Goal: Task Accomplishment & Management: Use online tool/utility

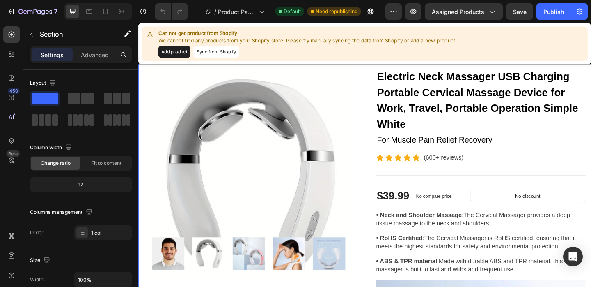
scroll to position [81, 0]
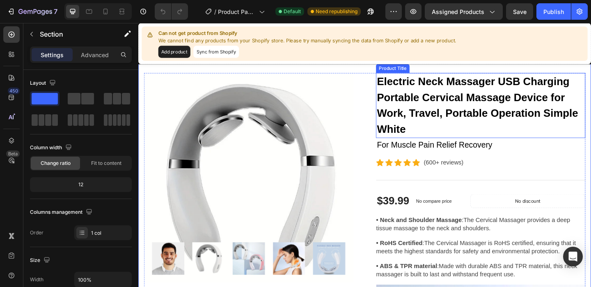
click at [433, 127] on h2 "Electric Neck Massager USB Charging Portable Cervical Massage Device for Work, …" at bounding box center [511, 112] width 228 height 71
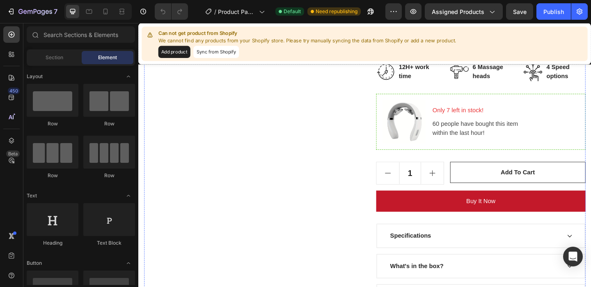
scroll to position [2814, 0]
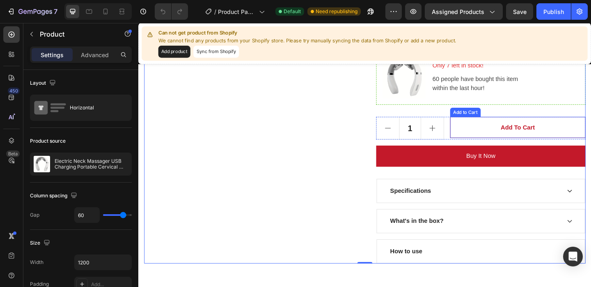
scroll to position [2936, 0]
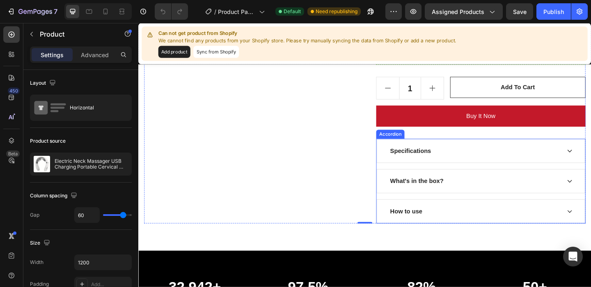
click at [409, 147] on div "Accordion" at bounding box center [412, 144] width 31 height 10
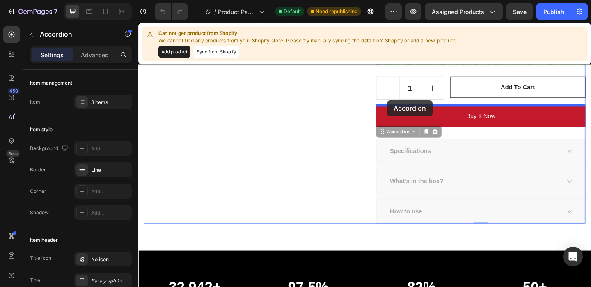
drag, startPoint x: 407, startPoint y: 156, endPoint x: 409, endPoint y: 107, distance: 48.9
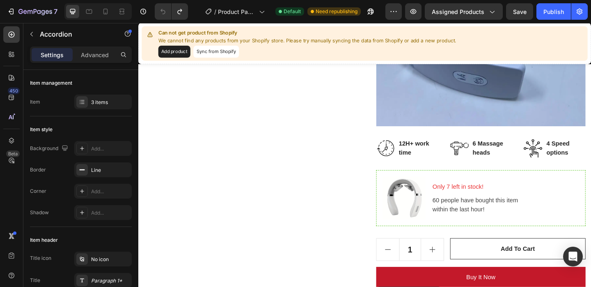
scroll to position [2748, 0]
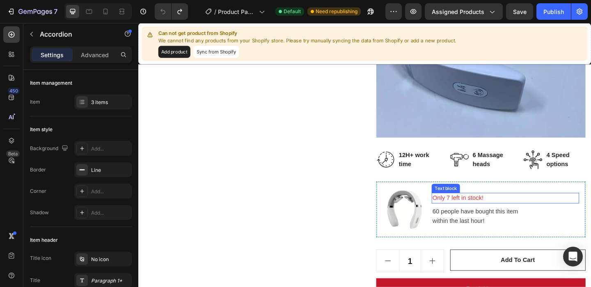
click at [481, 215] on p "Only 7 left in stock!" at bounding box center [537, 213] width 159 height 10
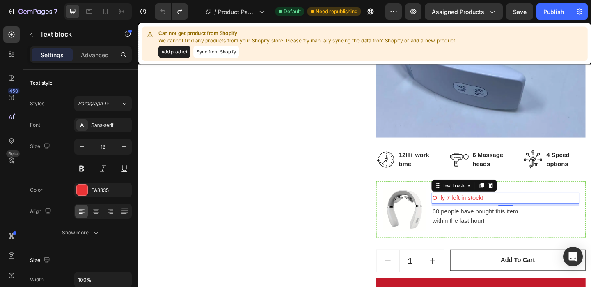
click at [476, 213] on p "Only 7 left in stock!" at bounding box center [537, 213] width 159 height 10
click at [475, 213] on p "Only 7 left in stock!" at bounding box center [537, 213] width 159 height 10
click at [476, 212] on p "Only 7 left in stock!" at bounding box center [537, 213] width 159 height 10
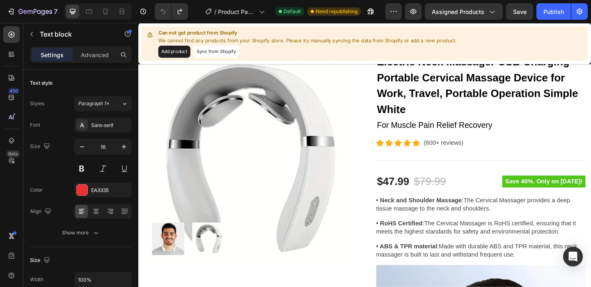
scroll to position [131, 0]
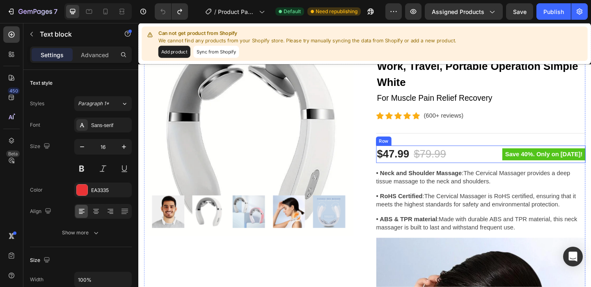
click at [585, 172] on div "Save 40%. Only on Mother's Day! Product Badge" at bounding box center [562, 165] width 125 height 19
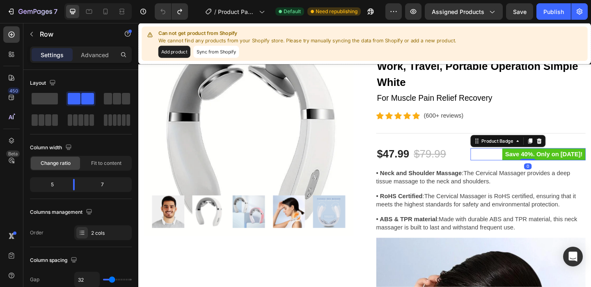
click at [585, 169] on pre "Save 40%. Only on [DATE]!" at bounding box center [579, 165] width 91 height 13
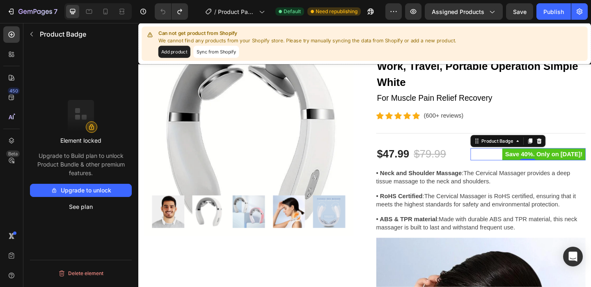
click at [591, 168] on pre "Save 40%. Only on [DATE]!" at bounding box center [579, 165] width 91 height 13
click at [551, 156] on div "Product Badge" at bounding box center [541, 151] width 82 height 13
click at [552, 152] on icon at bounding box center [551, 151] width 2 height 2
click at [550, 168] on pre "Save 40%. Only on [DATE]!" at bounding box center [579, 165] width 91 height 13
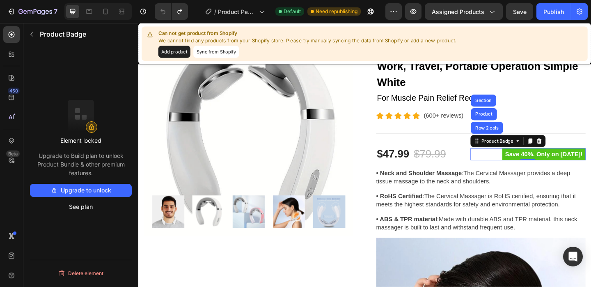
click at [549, 168] on pre "Save 40%. Only on [DATE]!" at bounding box center [579, 165] width 91 height 13
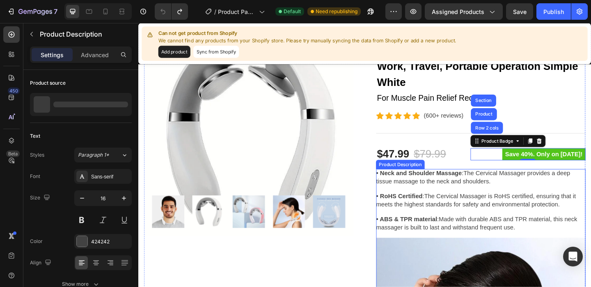
click at [501, 185] on p "• Neck and Shoulder Massage :The Cervical Massager provides a deep tissue massa…" at bounding box center [511, 191] width 228 height 18
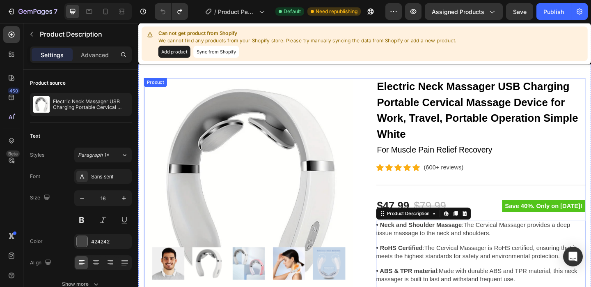
scroll to position [116, 0]
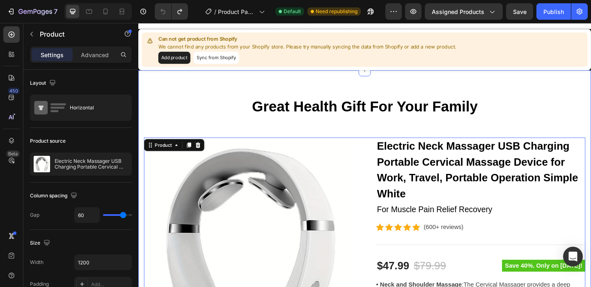
scroll to position [0, 0]
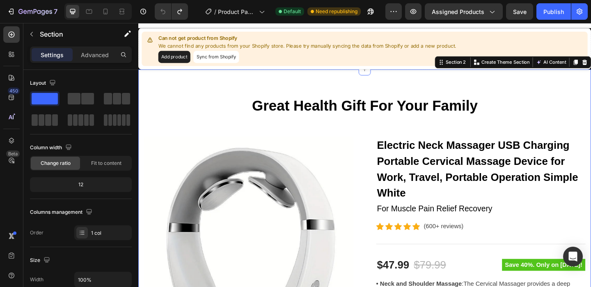
scroll to position [16, 0]
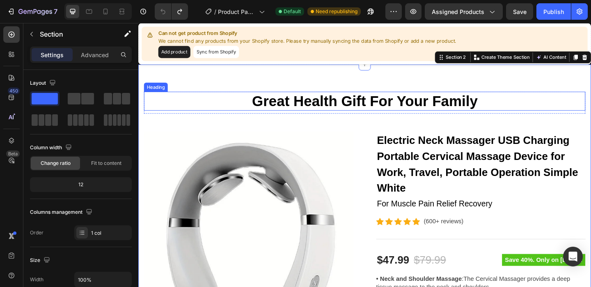
click at [408, 107] on p "Great Health Gift For Your Family" at bounding box center [384, 108] width 479 height 19
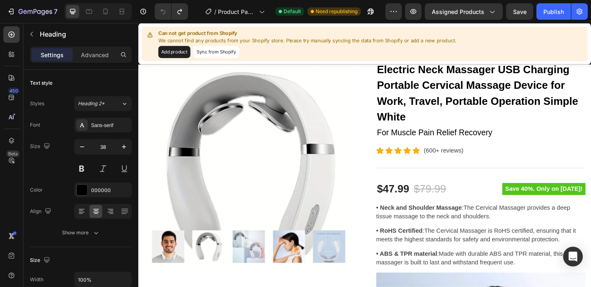
scroll to position [96, 0]
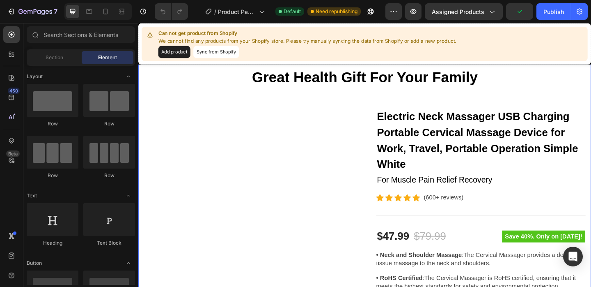
scroll to position [91, 0]
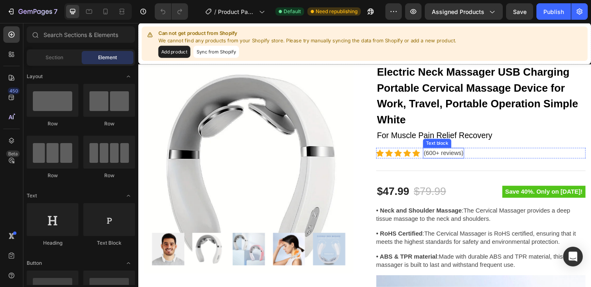
click at [488, 167] on p "(600+ reviews)" at bounding box center [470, 164] width 43 height 10
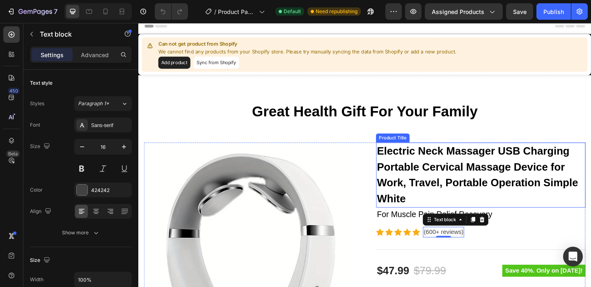
scroll to position [8, 0]
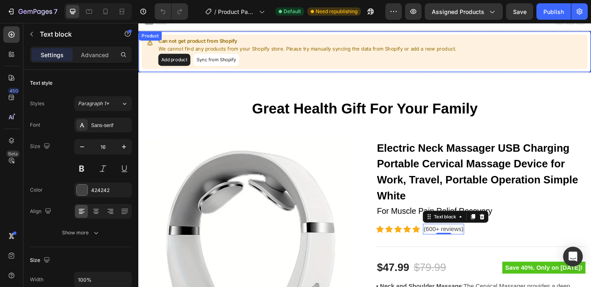
click at [180, 64] on button "Add product" at bounding box center [177, 62] width 35 height 13
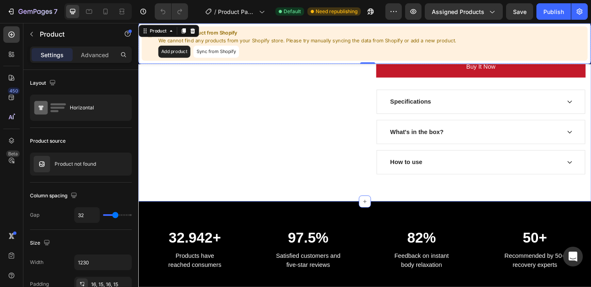
scroll to position [2902, 0]
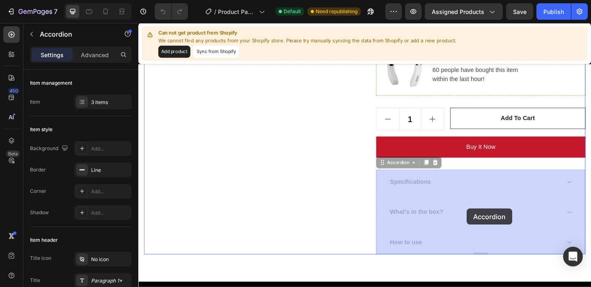
drag, startPoint x: 499, startPoint y: 237, endPoint x: 496, endPoint y: 224, distance: 13.9
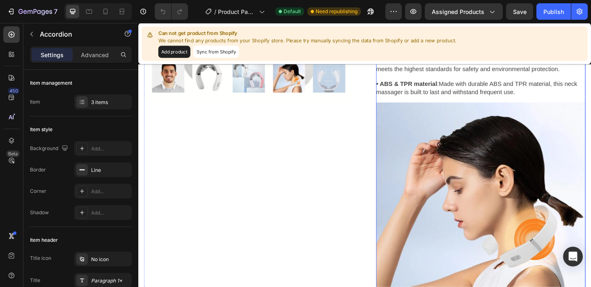
scroll to position [0, 0]
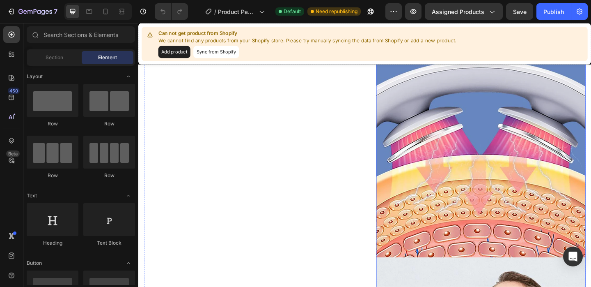
scroll to position [525, 0]
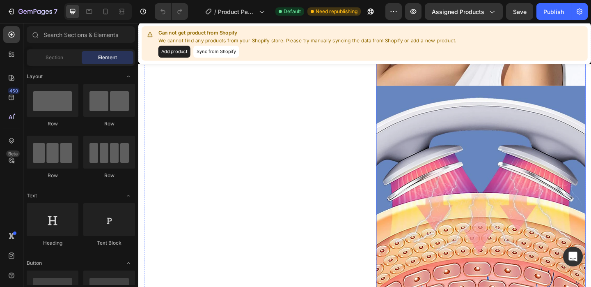
click at [474, 101] on img at bounding box center [511, 205] width 228 height 228
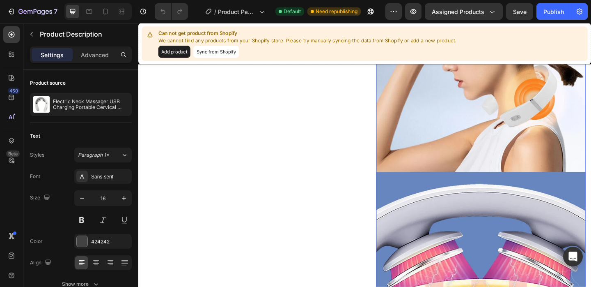
click at [462, 115] on img at bounding box center [511, 71] width 228 height 228
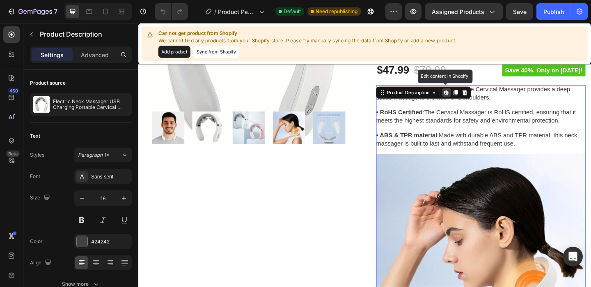
scroll to position [221, 0]
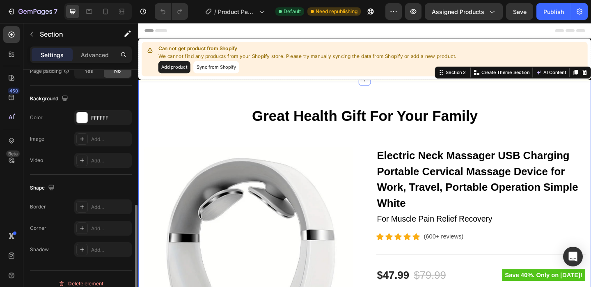
scroll to position [261, 0]
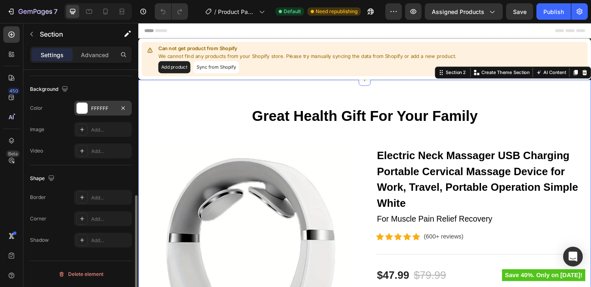
click at [106, 107] on div "FFFFFF" at bounding box center [103, 108] width 24 height 7
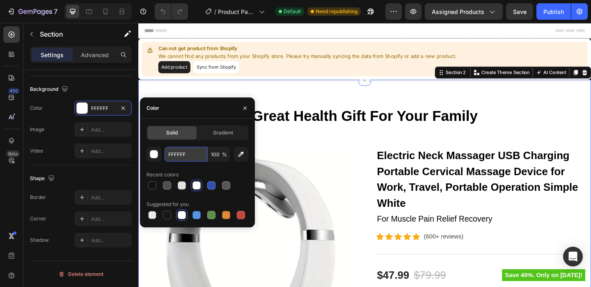
click at [173, 152] on input "FFFFFF" at bounding box center [186, 154] width 43 height 15
paste input "EF9EB"
type input "FEF9EB"
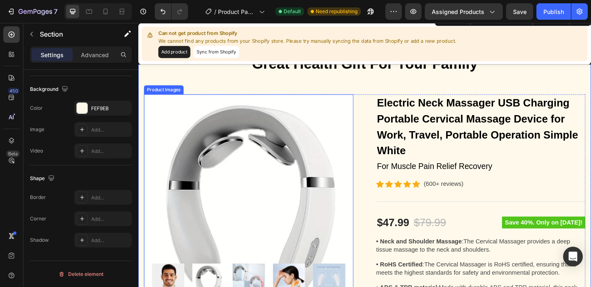
scroll to position [89, 0]
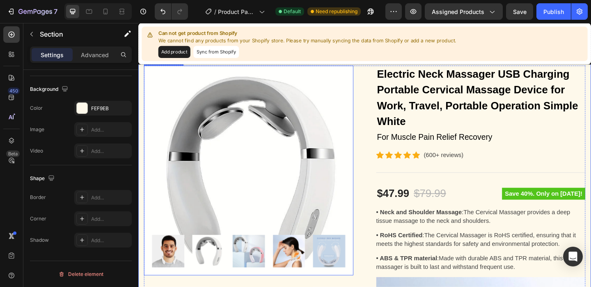
click at [329, 190] on img at bounding box center [259, 183] width 228 height 228
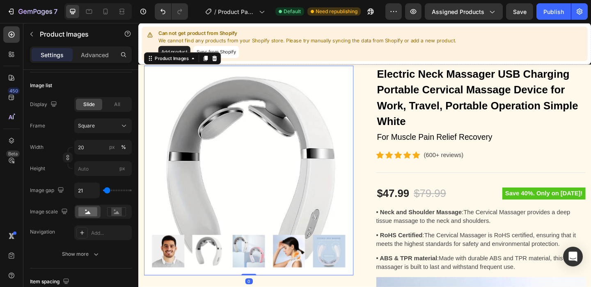
scroll to position [0, 0]
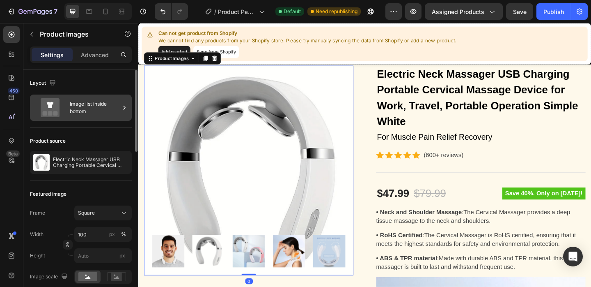
click at [56, 108] on icon at bounding box center [50, 107] width 19 height 19
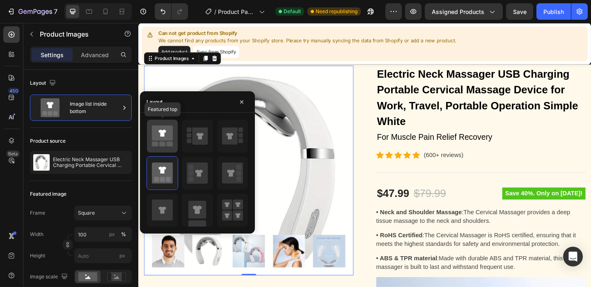
click at [154, 139] on icon at bounding box center [162, 132] width 21 height 15
type input "25"
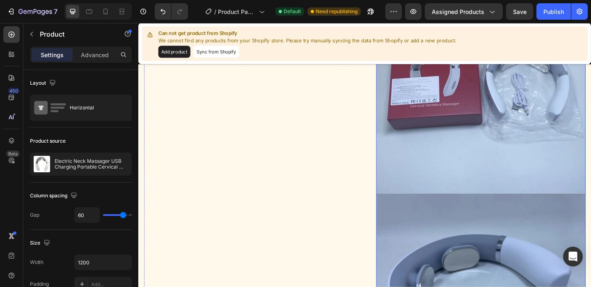
scroll to position [2478, 0]
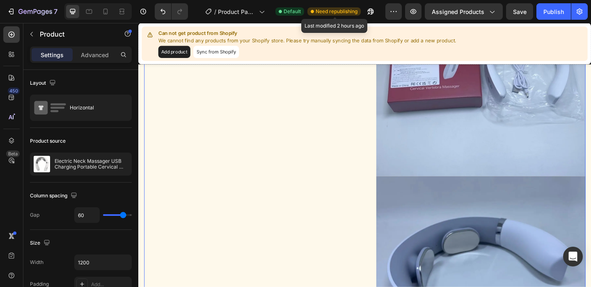
click at [333, 10] on span "Need republishing" at bounding box center [337, 11] width 42 height 7
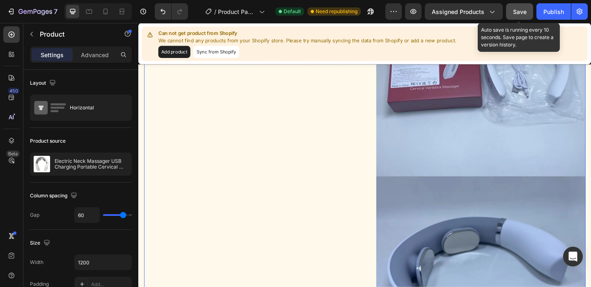
click at [525, 9] on span "Save" at bounding box center [520, 11] width 14 height 7
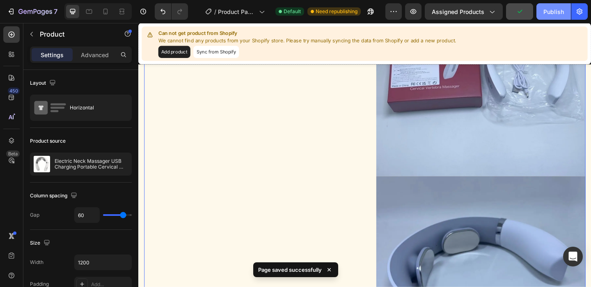
click at [548, 12] on div "Publish" at bounding box center [554, 11] width 21 height 9
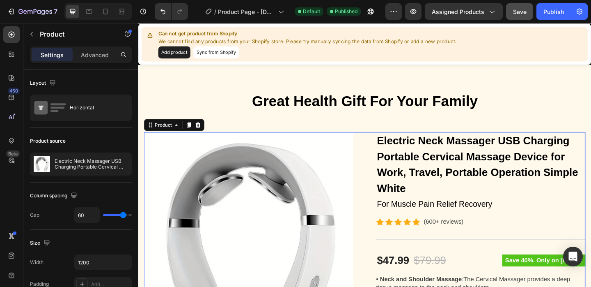
scroll to position [0, 0]
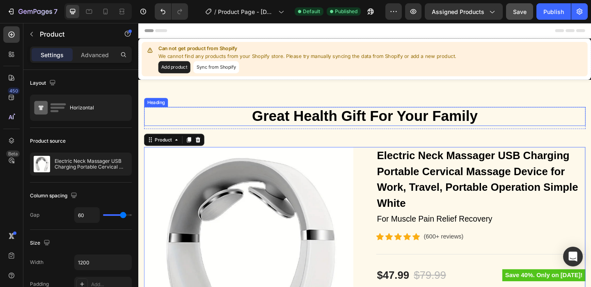
click at [353, 127] on p "Great Health Gift For Your Family" at bounding box center [384, 124] width 479 height 19
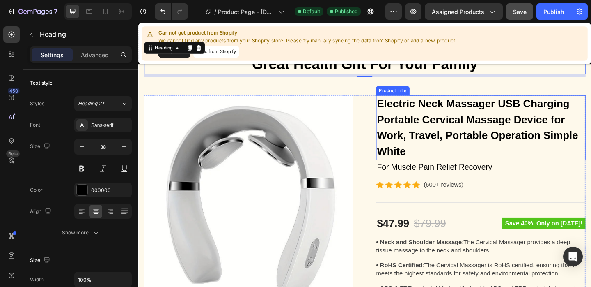
scroll to position [46, 0]
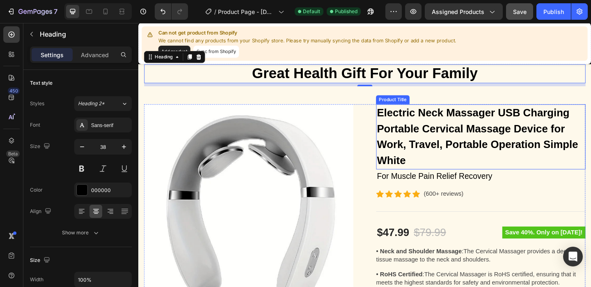
click at [428, 125] on h2 "Electric Neck Massager USB Charging Portable Cervical Massage Device for Work, …" at bounding box center [511, 146] width 228 height 71
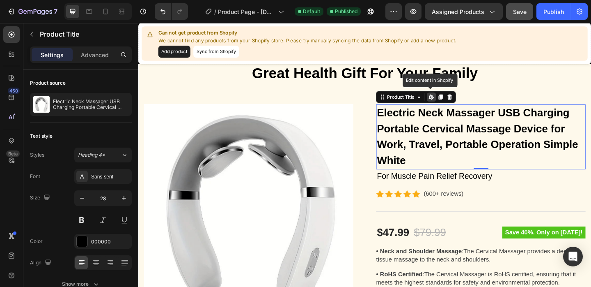
click at [459, 107] on div "Edit content in Shopify" at bounding box center [458, 104] width 10 height 10
click at [419, 128] on h2 "Electric Neck Massager USB Charging Portable Cervical Massage Device for Work, …" at bounding box center [511, 146] width 228 height 71
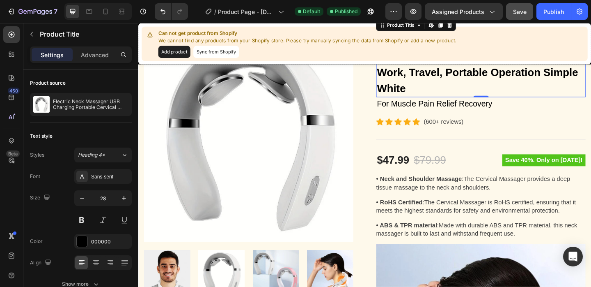
scroll to position [136, 0]
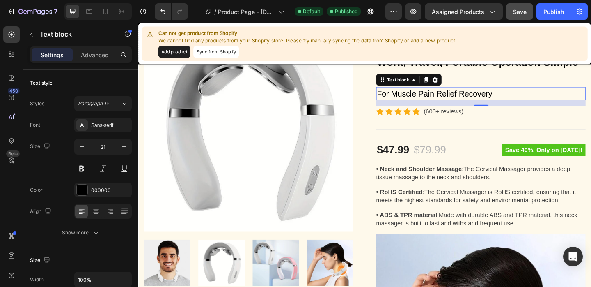
click at [425, 100] on p "For Muscle Pain Relief Recovery" at bounding box center [511, 99] width 226 height 13
click at [506, 110] on div "16" at bounding box center [511, 110] width 228 height 7
click at [512, 112] on div at bounding box center [511, 112] width 16 height 2
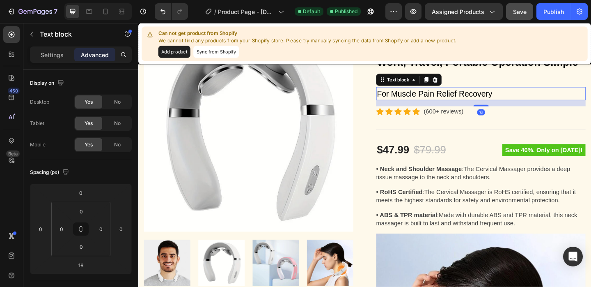
click at [546, 112] on div "16" at bounding box center [511, 110] width 228 height 7
click at [539, 127] on div "Title Line" at bounding box center [511, 138] width 228 height 27
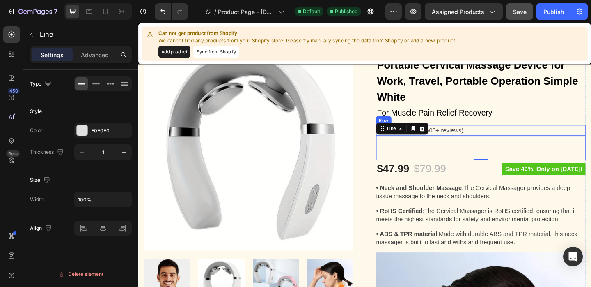
scroll to position [99, 0]
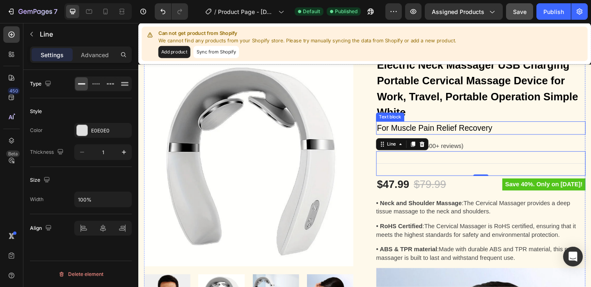
click at [511, 133] on p "For Muscle Pain Relief Recovery" at bounding box center [511, 137] width 226 height 13
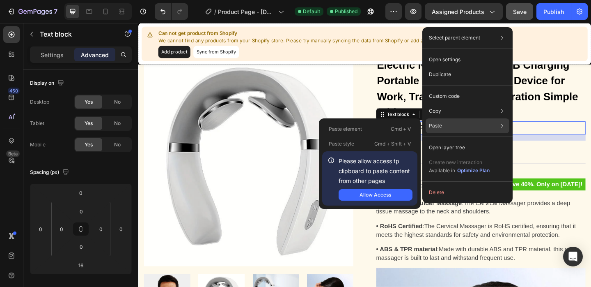
click at [404, 136] on div "Paste element Cmd + V" at bounding box center [369, 143] width 95 height 15
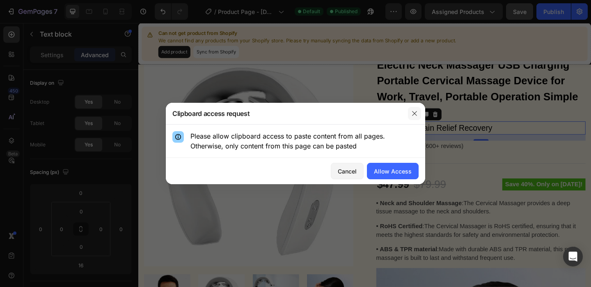
click at [413, 112] on icon "button" at bounding box center [415, 113] width 7 height 7
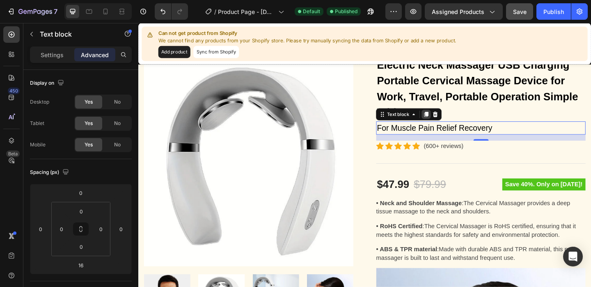
click at [450, 122] on icon at bounding box center [452, 122] width 5 height 6
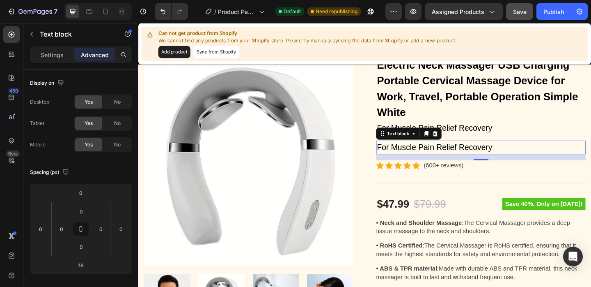
click at [428, 161] on p "For Muscle Pain Relief Recovery" at bounding box center [511, 158] width 226 height 13
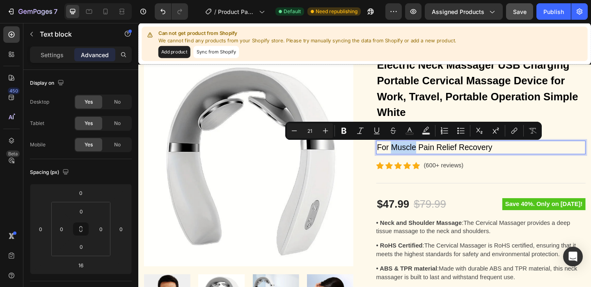
click at [428, 161] on p "For Muscle Pain Relief Recovery" at bounding box center [511, 158] width 226 height 13
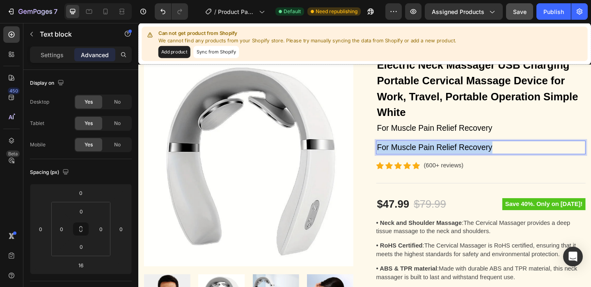
click at [428, 161] on p "For Muscle Pain Relief Recovery" at bounding box center [511, 158] width 226 height 13
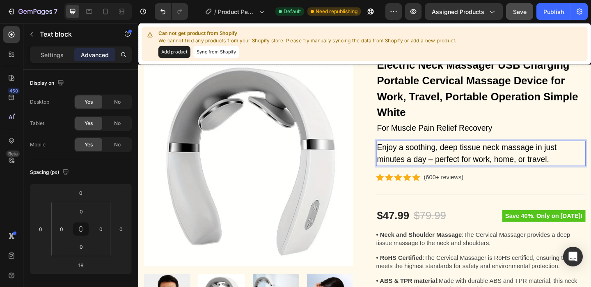
click at [428, 161] on p "Enjoy a soothing, deep tissue neck massage in just minutes a day – perfect for …" at bounding box center [511, 165] width 226 height 26
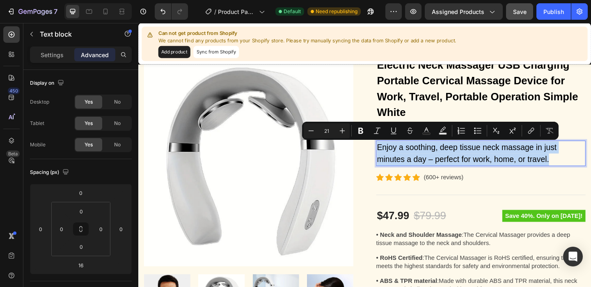
click at [428, 161] on p "Enjoy a soothing, deep tissue neck massage in just minutes a day – perfect for …" at bounding box center [511, 165] width 226 height 26
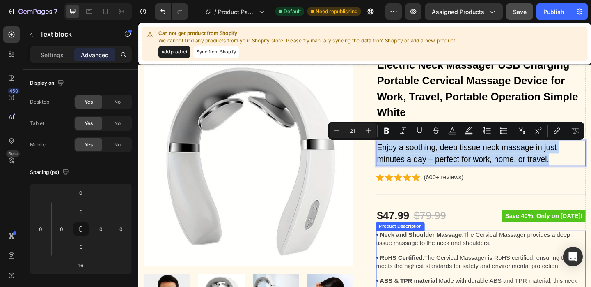
click at [449, 261] on p "• Neck and Shoulder Massage :The Cervical Massager provides a deep tissue massa…" at bounding box center [511, 257] width 228 height 18
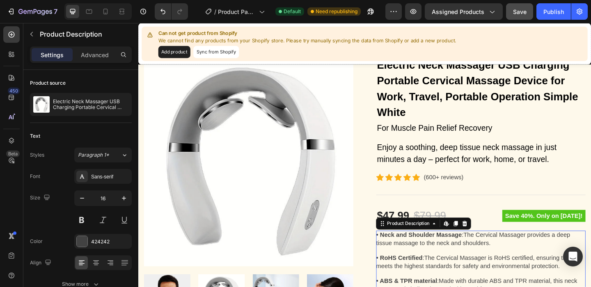
click at [449, 261] on p "• Neck and Shoulder Massage :The Cervical Massager provides a deep tissue massa…" at bounding box center [511, 257] width 228 height 18
click at [449, 260] on p "• Neck and Shoulder Massage :The Cervical Massager provides a deep tissue massa…" at bounding box center [511, 257] width 228 height 18
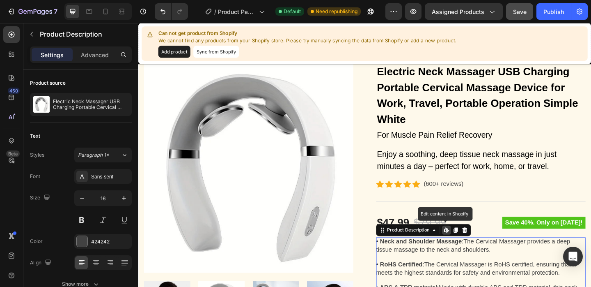
scroll to position [64, 0]
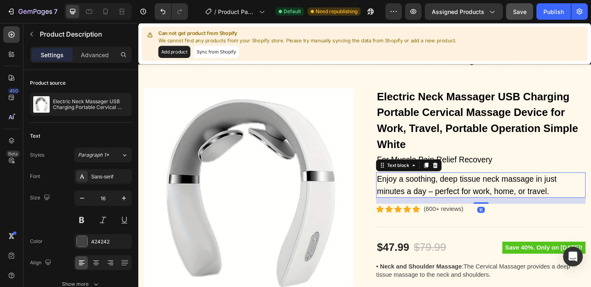
click at [443, 192] on p "Enjoy a soothing, deep tissue neck massage in just minutes a day – perfect for …" at bounding box center [511, 199] width 226 height 26
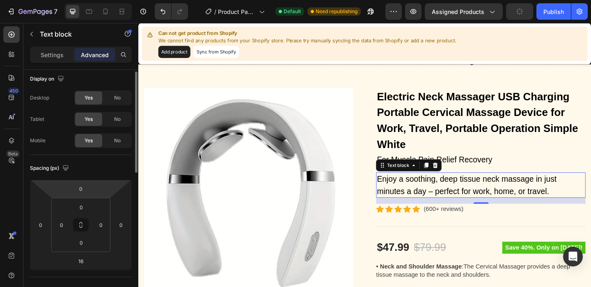
scroll to position [0, 0]
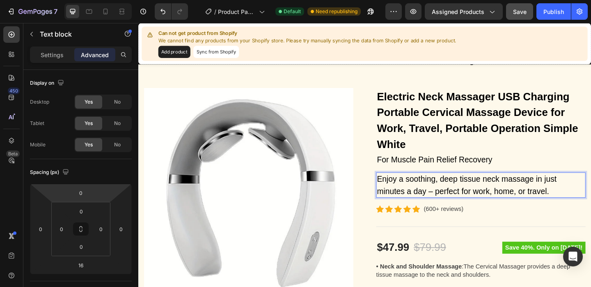
click at [437, 197] on p "Enjoy a soothing, deep tissue neck massage in just minutes a day – perfect for …" at bounding box center [511, 199] width 226 height 26
click at [424, 194] on p "Enjoy a soothing, deep tissue neck massage in just minutes a day – perfect for …" at bounding box center [511, 199] width 226 height 26
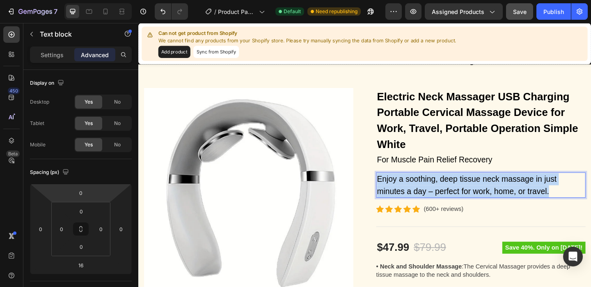
click at [424, 194] on p "Enjoy a soothing, deep tissue neck massage in just minutes a day – perfect for …" at bounding box center [511, 199] width 226 height 26
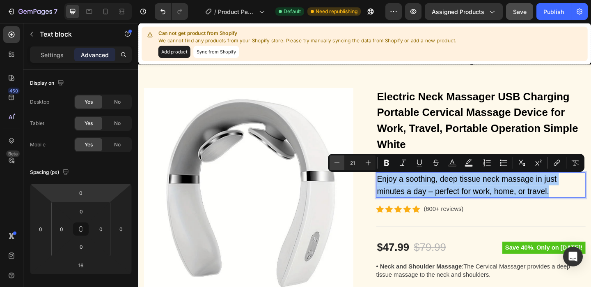
click at [338, 161] on icon "Editor contextual toolbar" at bounding box center [337, 163] width 8 height 8
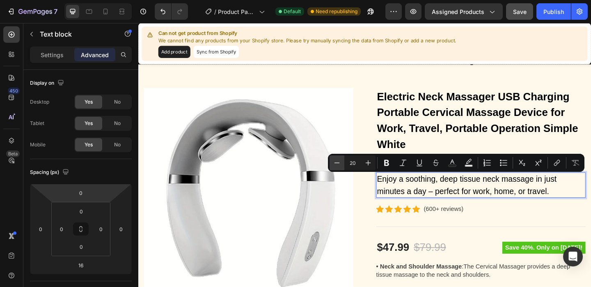
click at [338, 161] on icon "Editor contextual toolbar" at bounding box center [337, 163] width 8 height 8
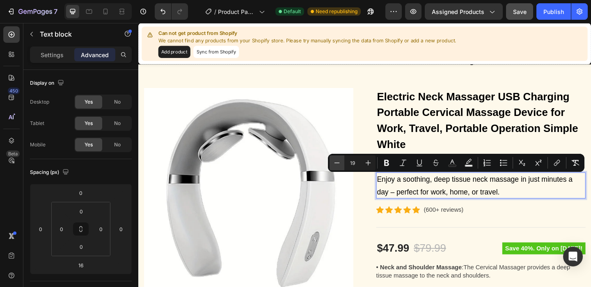
click at [338, 161] on icon "Editor contextual toolbar" at bounding box center [337, 163] width 8 height 8
type input "16"
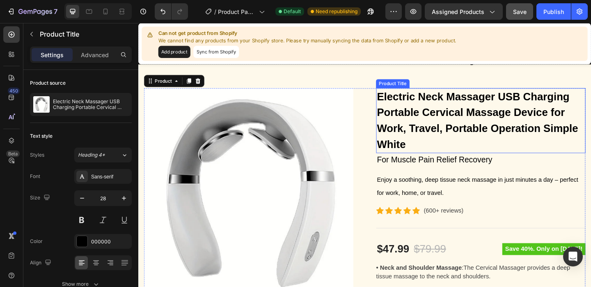
click at [428, 156] on h2 "Electric Neck Massager USB Charging Portable Cervical Massage Device for Work, …" at bounding box center [511, 129] width 228 height 71
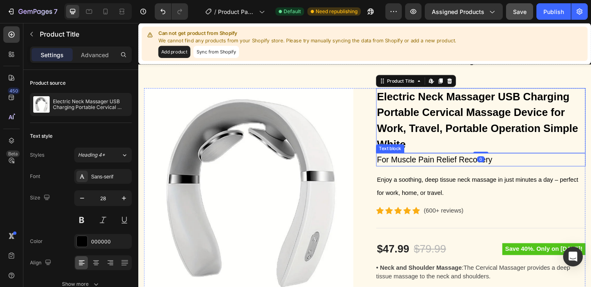
click at [439, 174] on p "For Muscle Pain Relief Recovery" at bounding box center [511, 171] width 226 height 13
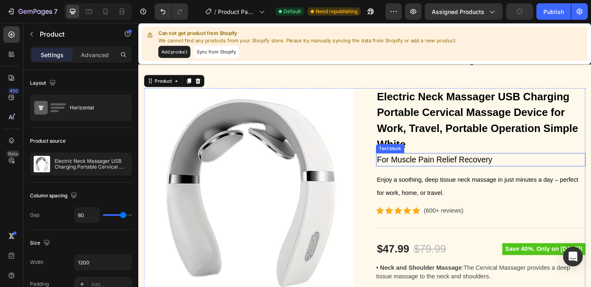
click at [441, 174] on p "For Muscle Pain Relief Recovery" at bounding box center [511, 171] width 226 height 13
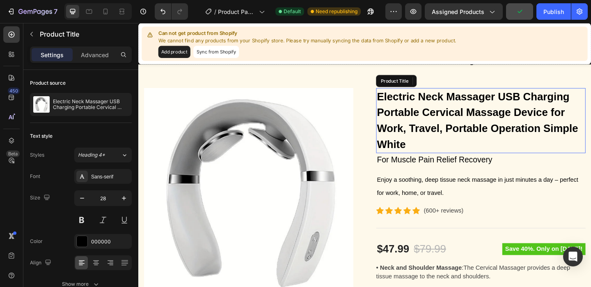
click at [497, 143] on h2 "Electric Neck Massager USB Charging Portable Cervical Massage Device for Work, …" at bounding box center [511, 129] width 228 height 71
click at [491, 171] on p "For Muscle Pain Relief Recovery" at bounding box center [511, 171] width 226 height 13
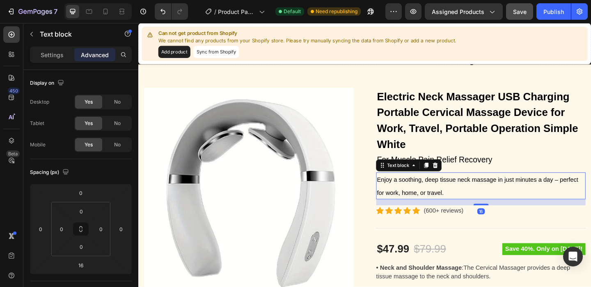
click at [480, 195] on span "Enjoy a soothing, deep tissue neck massage in just minutes a day – perfect for …" at bounding box center [507, 200] width 219 height 21
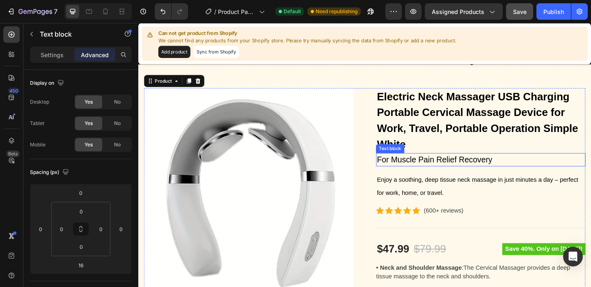
click at [488, 171] on p "For Muscle Pain Relief Recovery" at bounding box center [511, 171] width 226 height 13
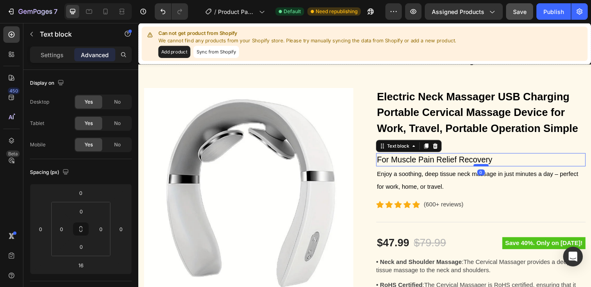
drag, startPoint x: 511, startPoint y: 184, endPoint x: 511, endPoint y: 177, distance: 6.6
click at [511, 177] on div at bounding box center [511, 177] width 16 height 2
type input "0"
click at [541, 121] on h2 "Electric Neck Massager USB Charging Portable Cervical Massage Device for Work, …" at bounding box center [511, 129] width 228 height 71
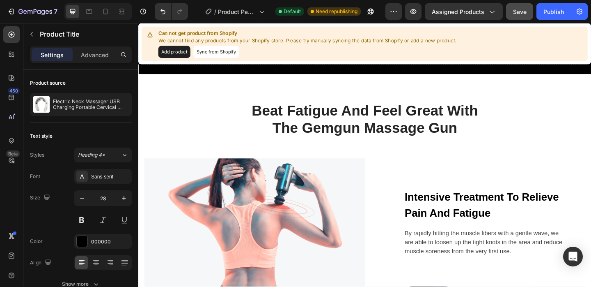
scroll to position [3269, 0]
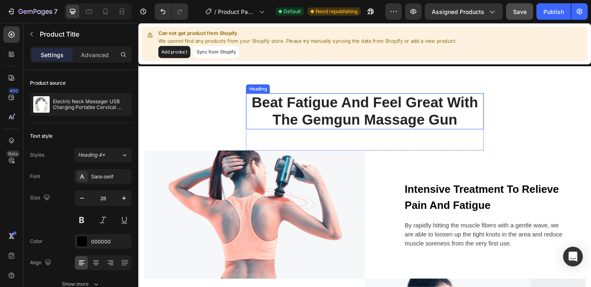
click at [362, 129] on p "Beat Fatigue And Feel Great With The Gemgun Massage Gun" at bounding box center [384, 118] width 257 height 37
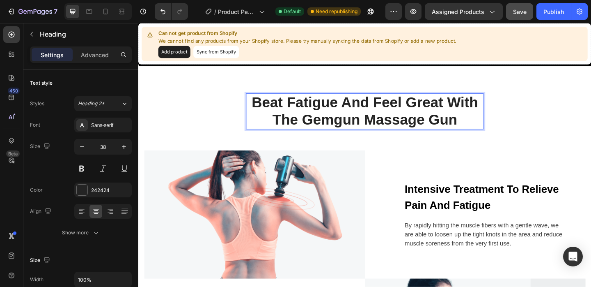
click at [321, 116] on p "Beat Fatigue And Feel Great With The Gemgun Massage Gun" at bounding box center [384, 118] width 257 height 37
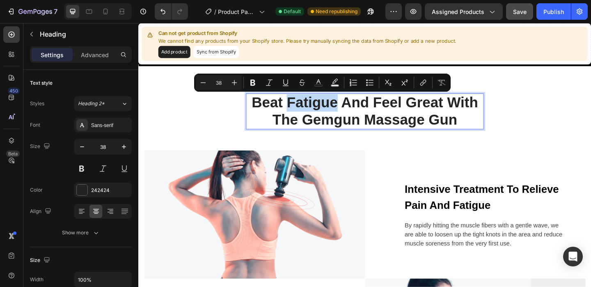
click at [321, 116] on p "Beat Fatigue And Feel Great With The Gemgun Massage Gun" at bounding box center [384, 118] width 257 height 37
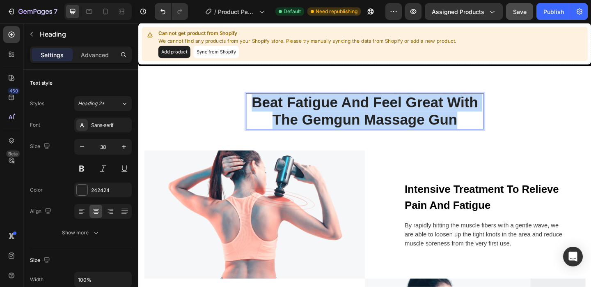
click at [321, 116] on p "Beat Fatigue And Feel Great With The Gemgun Massage Gun" at bounding box center [384, 118] width 257 height 37
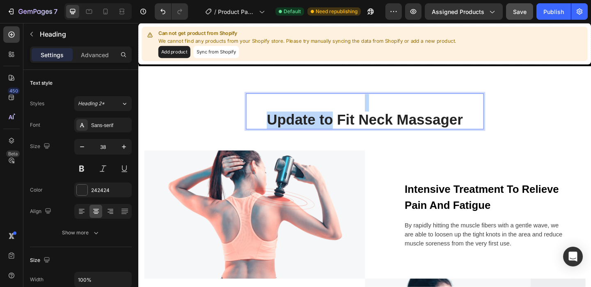
drag, startPoint x: 352, startPoint y: 124, endPoint x: 248, endPoint y: 112, distance: 104.2
click at [248, 112] on div "Update to Fit Neck Massager Heading 56 Row Image Intensive Treatment To Relieve…" at bounding box center [385, 269] width 481 height 340
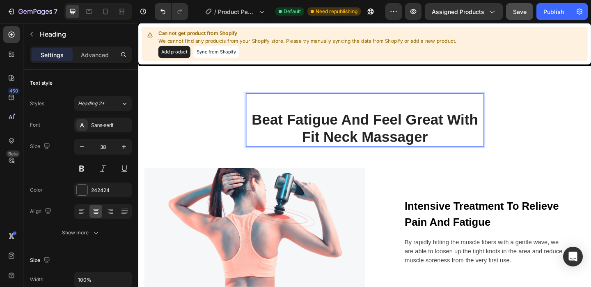
click at [258, 125] on p "Beat Fatigue And Feel Great With" at bounding box center [384, 128] width 257 height 19
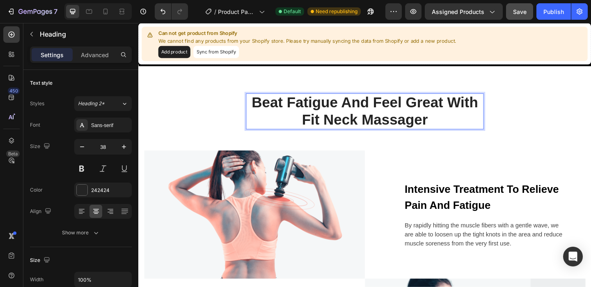
click at [489, 110] on strong "Beat Fatigue And Feel Great With" at bounding box center [385, 109] width 246 height 17
click at [316, 135] on strong "Fit Neck Massager" at bounding box center [384, 128] width 137 height 17
click at [326, 133] on strong "Fit Neck Massager" at bounding box center [384, 128] width 137 height 17
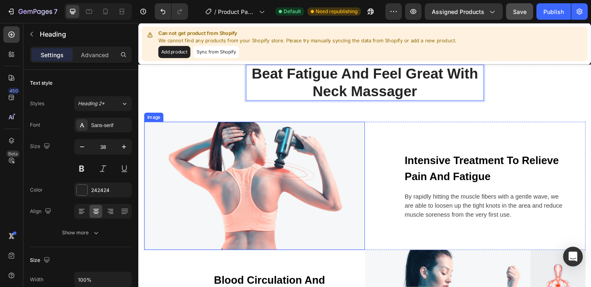
scroll to position [3289, 0]
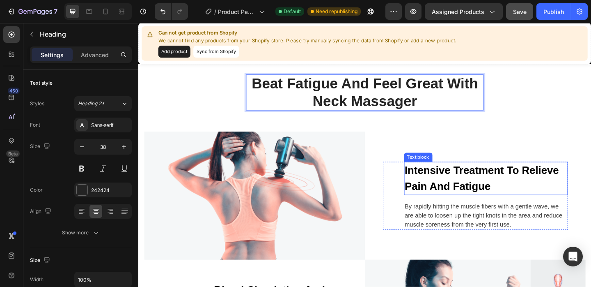
click at [467, 198] on p "Intensive Treatment To Relieve Pain And Fatigue" at bounding box center [516, 192] width 177 height 35
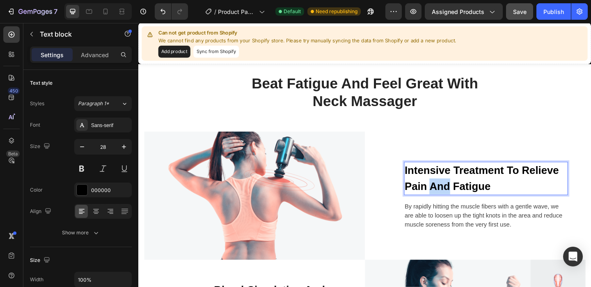
click at [467, 198] on p "Intensive Treatment To Relieve Pain And Fatigue" at bounding box center [516, 192] width 177 height 35
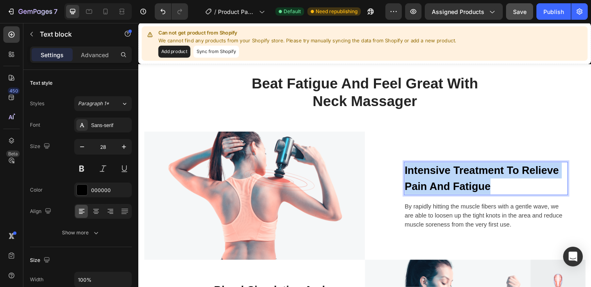
click at [467, 198] on p "Intensive Treatment To Relieve Pain And Fatigue" at bounding box center [516, 192] width 177 height 35
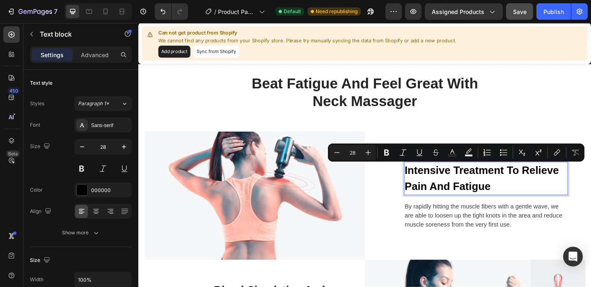
scroll to position [3281, 0]
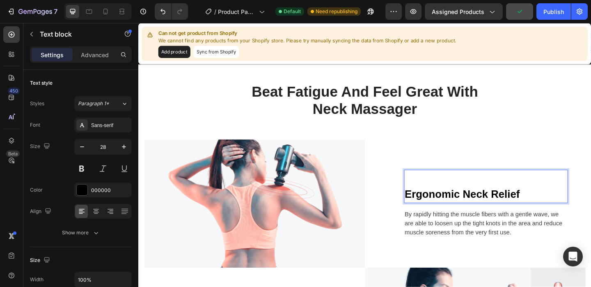
click at [436, 199] on p "Rich Text Editor. Editing area: main" at bounding box center [516, 191] width 177 height 17
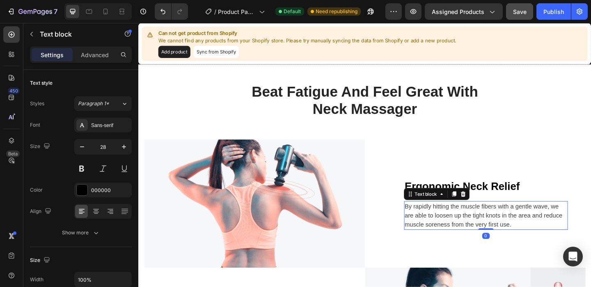
click at [447, 224] on p "By rapidly hitting the muscle fibers with a gentle wave, we are able to loosen …" at bounding box center [516, 232] width 177 height 30
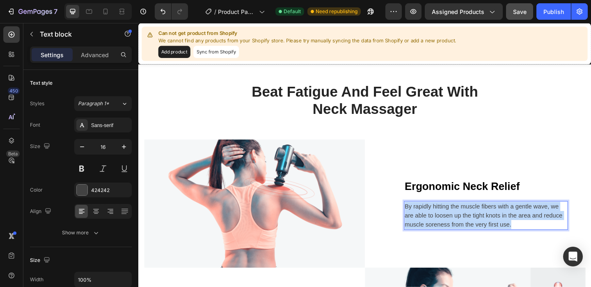
click at [447, 224] on p "By rapidly hitting the muscle fibers with a gentle wave, we are able to loosen …" at bounding box center [516, 232] width 177 height 30
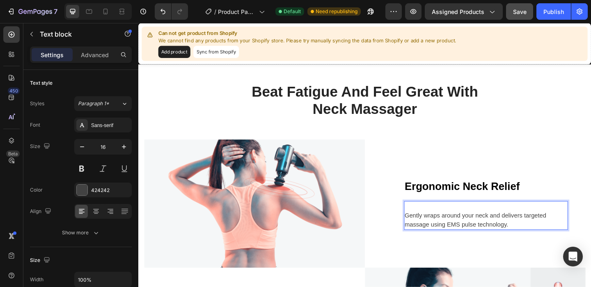
click at [429, 230] on p "Gently wraps around your neck and delivers targeted massage using EMS pulse tec…" at bounding box center [516, 237] width 177 height 20
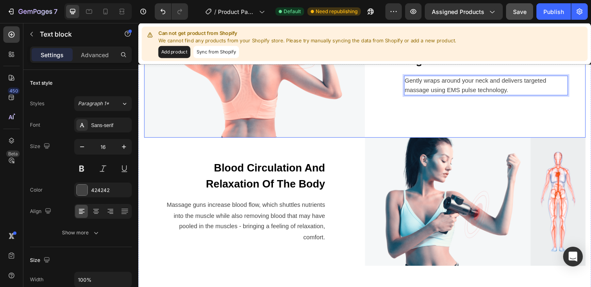
scroll to position [3461, 0]
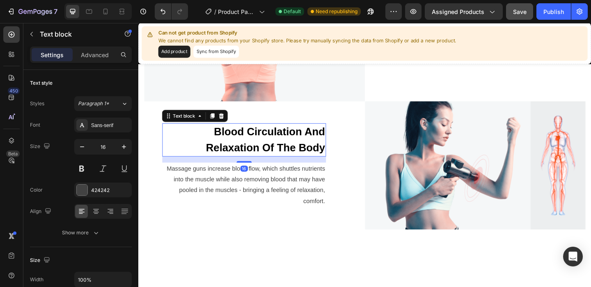
click at [288, 150] on p "Blood Circulation And Relaxation Of The Body" at bounding box center [253, 150] width 177 height 35
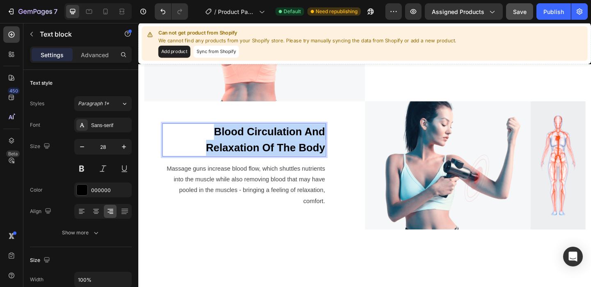
click at [288, 150] on p "Blood Circulation And Relaxation Of The Body" at bounding box center [253, 150] width 177 height 35
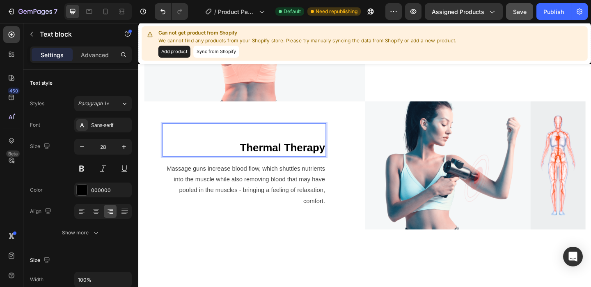
click at [245, 153] on p "Thermal Therapy" at bounding box center [253, 158] width 177 height 17
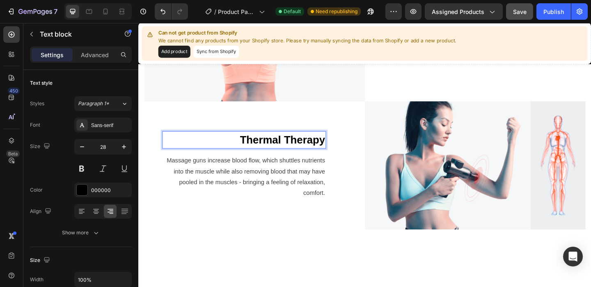
scroll to position [3470, 0]
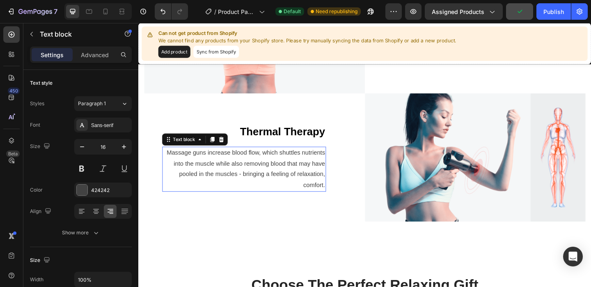
click at [269, 186] on p "Massage guns increase blood flow, which shuttles nutrients into the muscle whil…" at bounding box center [253, 181] width 177 height 47
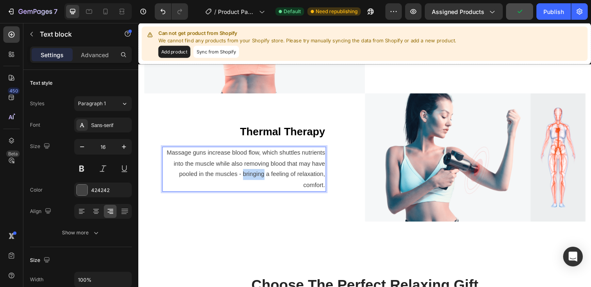
click at [269, 186] on p "Massage guns increase blood flow, which shuttles nutrients into the muscle whil…" at bounding box center [253, 181] width 177 height 47
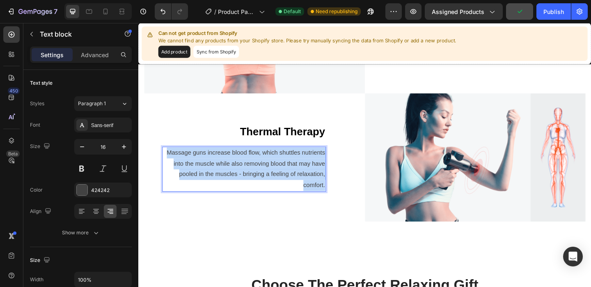
click at [269, 186] on p "Massage guns increase blood flow, which shuttles nutrients into the muscle whil…" at bounding box center [253, 181] width 177 height 47
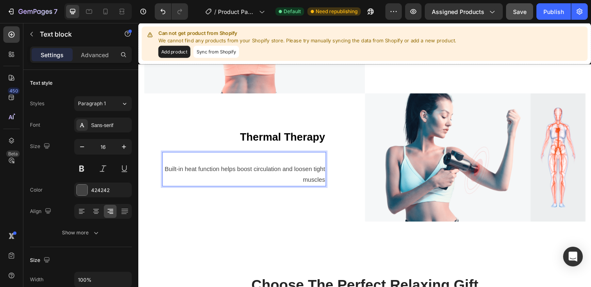
scroll to position [3476, 0]
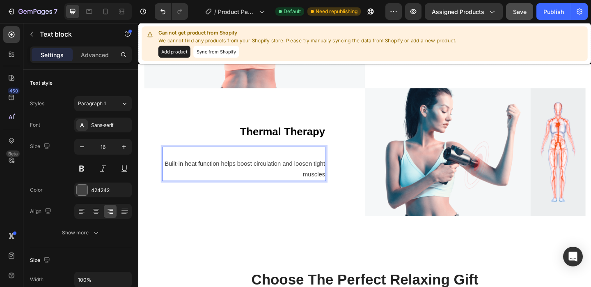
click at [166, 173] on p "Built-in heat function helps boost circulation and loosen tight muscles" at bounding box center [253, 182] width 177 height 24
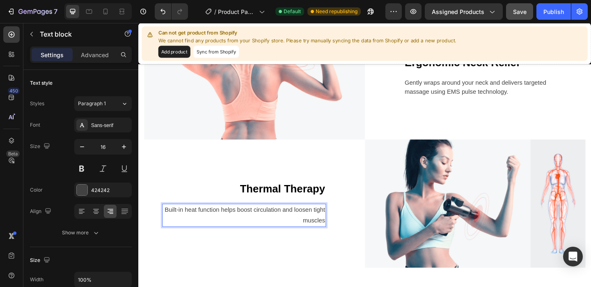
scroll to position [3444, 0]
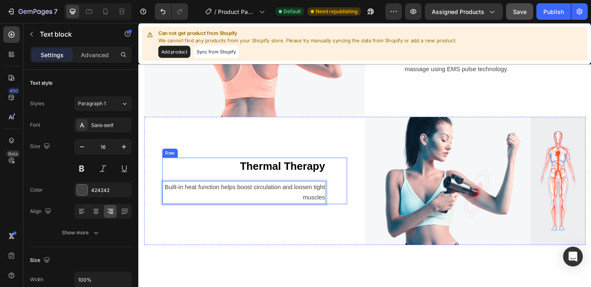
click at [362, 181] on div "Thermal Therapy Text block Built-in heat function helps boost circulation and l…" at bounding box center [264, 194] width 201 height 51
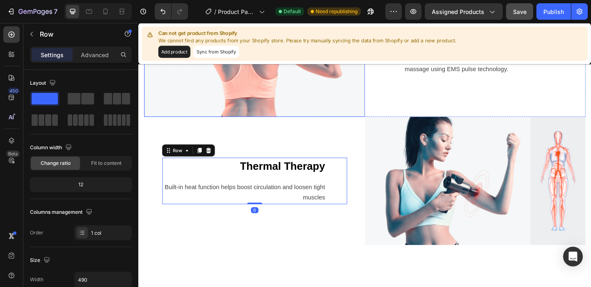
click at [347, 110] on img at bounding box center [265, 55] width 240 height 139
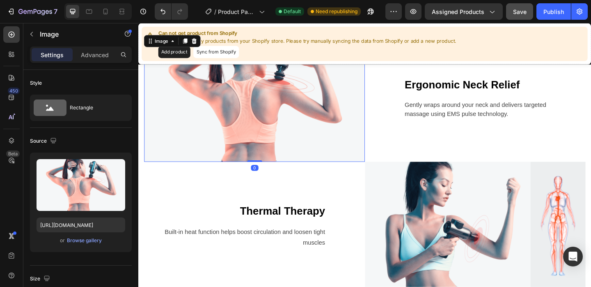
scroll to position [3375, 0]
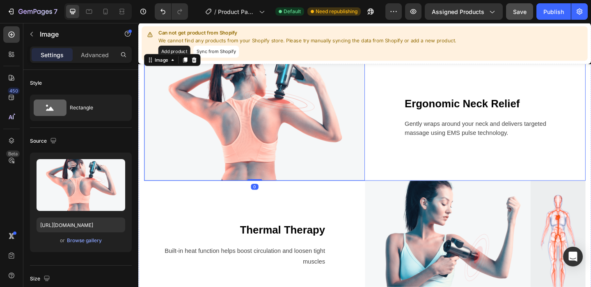
click at [410, 150] on div "Ergonomic Neck Relief Text block Gently wraps around your neck and delivers tar…" at bounding box center [505, 124] width 240 height 139
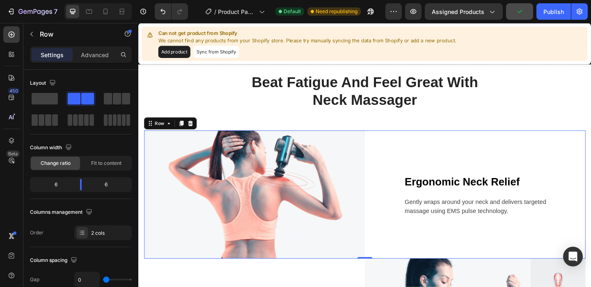
scroll to position [3301, 0]
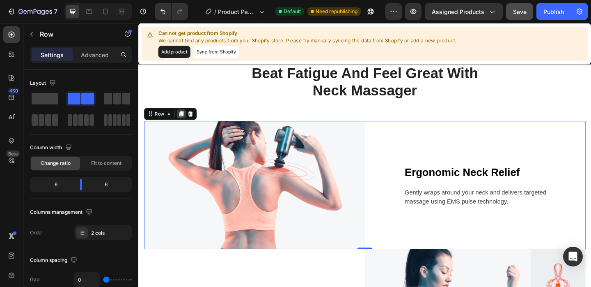
click at [184, 121] on icon at bounding box center [185, 122] width 5 height 6
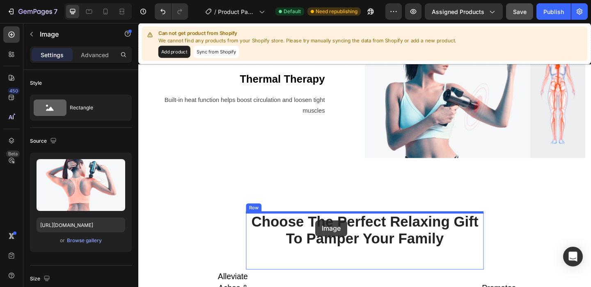
scroll to position [3682, 0]
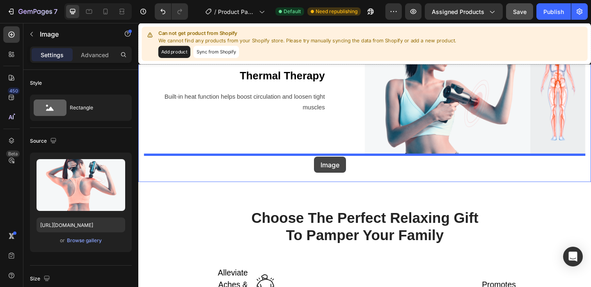
drag, startPoint x: 341, startPoint y: 105, endPoint x: 330, endPoint y: 168, distance: 64.2
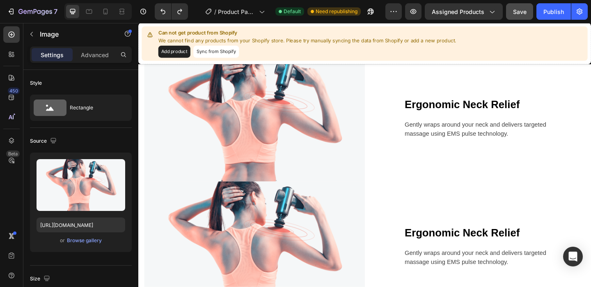
scroll to position [3400, 0]
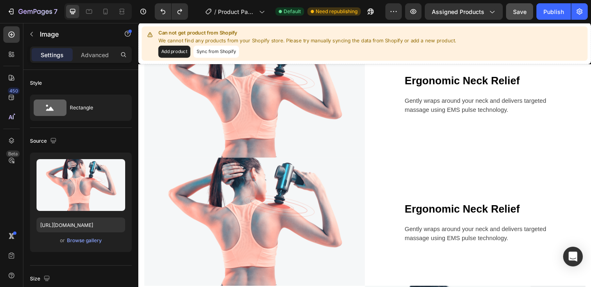
click at [382, 185] on img at bounding box center [265, 238] width 240 height 139
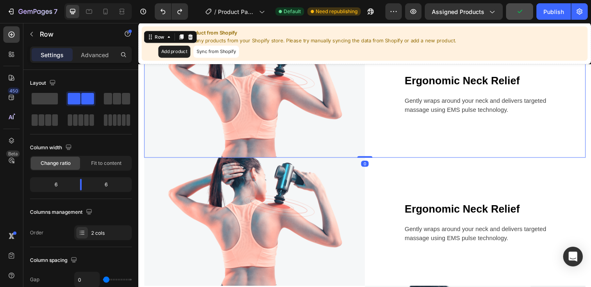
click at [402, 168] on div "Ergonomic Neck Relief Text block Gently wraps around your neck and delivers tar…" at bounding box center [505, 99] width 240 height 139
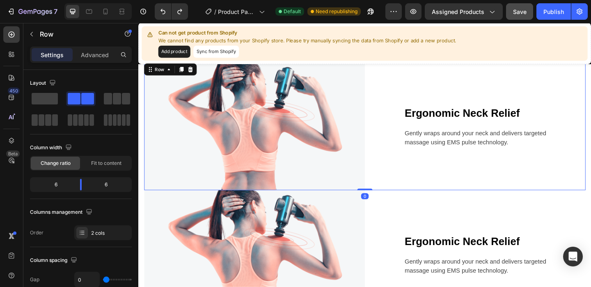
scroll to position [3347, 0]
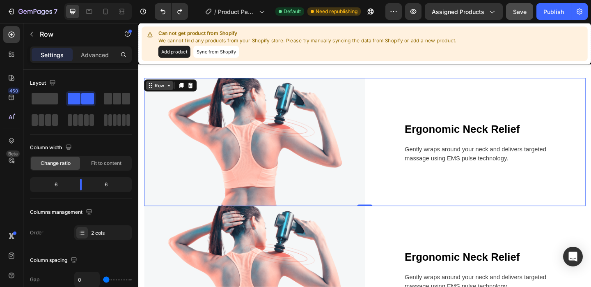
click at [174, 92] on icon at bounding box center [171, 90] width 7 height 7
click at [171, 94] on icon at bounding box center [171, 90] width 7 height 7
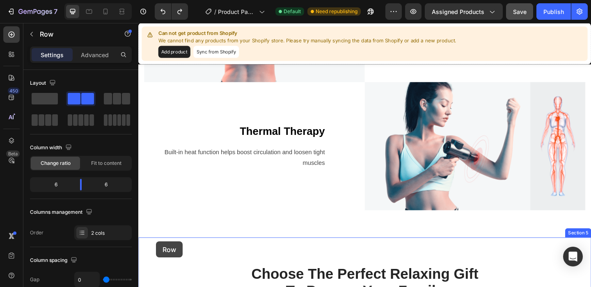
scroll to position [3632, 0]
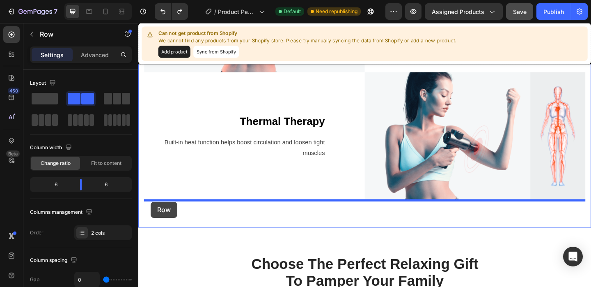
drag, startPoint x: 151, startPoint y: 92, endPoint x: 152, endPoint y: 217, distance: 125.7
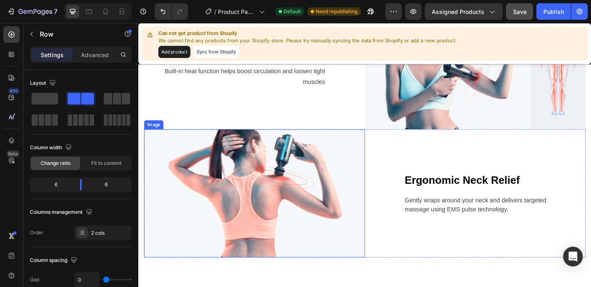
scroll to position [3573, 0]
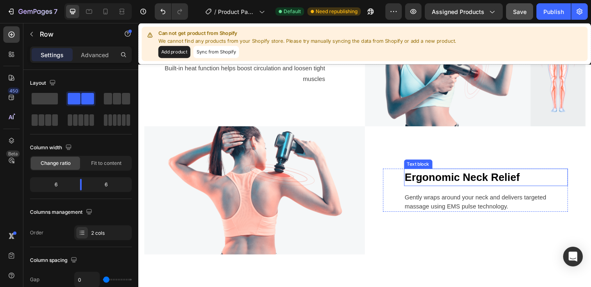
click at [462, 186] on strong "Ergonomic Neck Relief" at bounding box center [490, 190] width 125 height 13
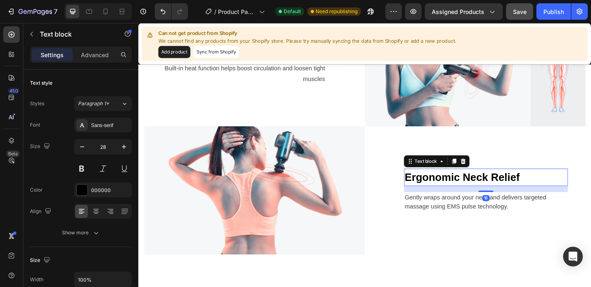
click at [462, 186] on strong "Ergonomic Neck Relief" at bounding box center [490, 190] width 125 height 13
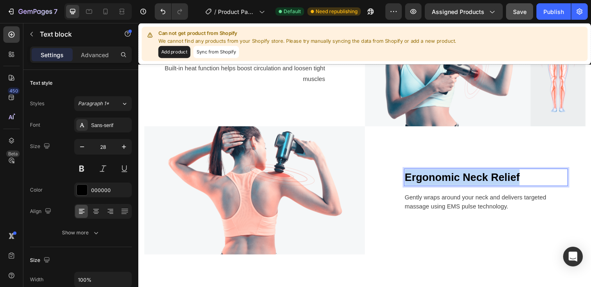
click at [462, 186] on strong "Ergonomic Neck Relief" at bounding box center [490, 190] width 125 height 13
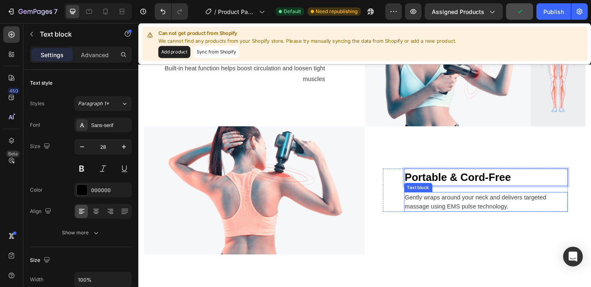
click at [439, 218] on p "Gently wraps around your neck and delivers targeted massage using EMS pulse tec…" at bounding box center [516, 217] width 177 height 20
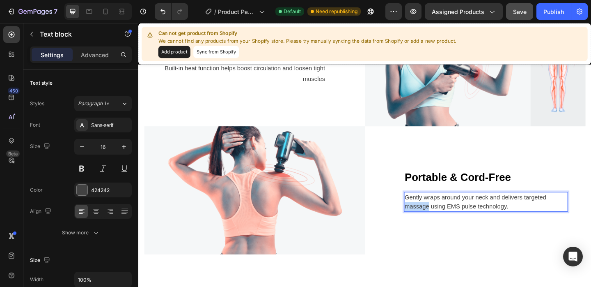
click at [439, 218] on p "Gently wraps around your neck and delivers targeted massage using EMS pulse tec…" at bounding box center [516, 217] width 177 height 20
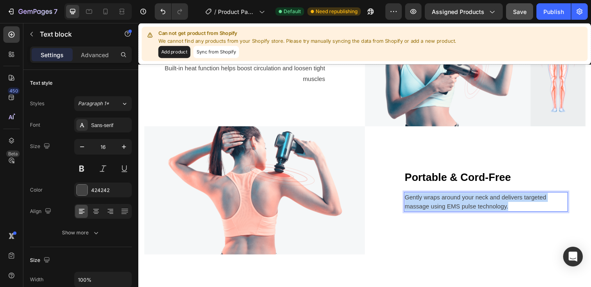
click at [439, 218] on p "Gently wraps around your neck and delivers targeted massage using EMS pulse tec…" at bounding box center [516, 217] width 177 height 20
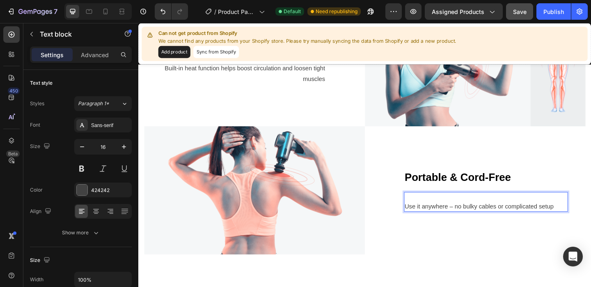
click at [430, 222] on p "Use it anywhere – no bulky cables or complicated setup" at bounding box center [516, 222] width 177 height 10
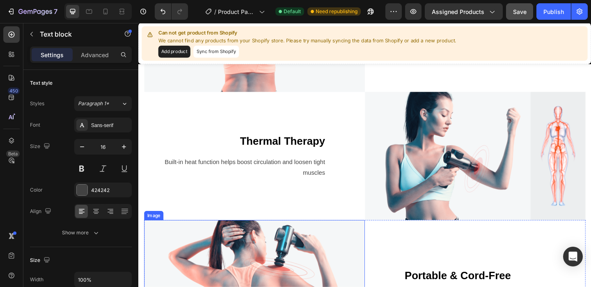
scroll to position [3465, 0]
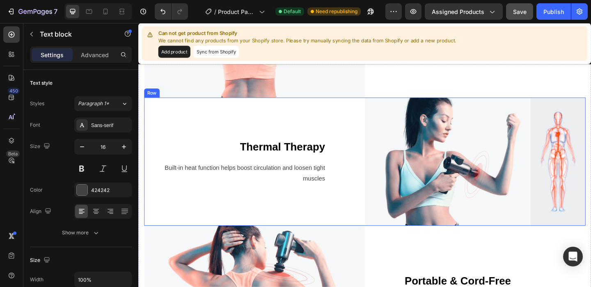
click at [370, 149] on div "Thermal Therapy Text block Built-in heat function helps boost circulation and l…" at bounding box center [265, 173] width 240 height 139
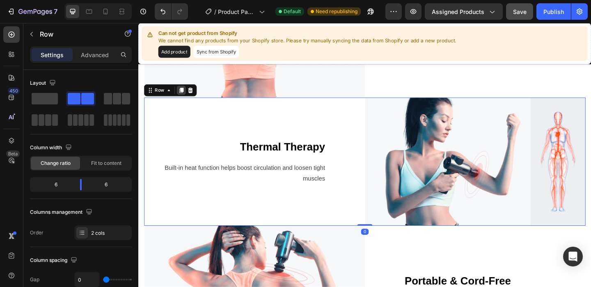
click at [186, 96] on icon at bounding box center [185, 96] width 5 height 6
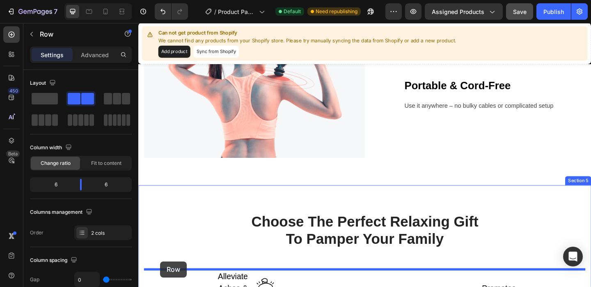
scroll to position [3845, 0]
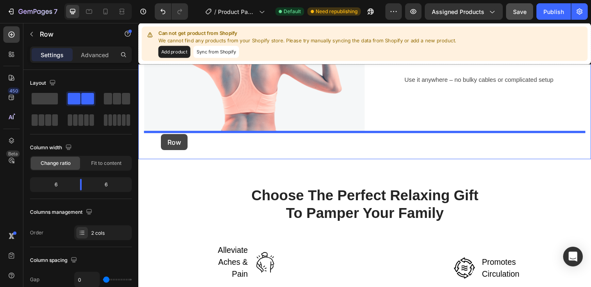
drag, startPoint x: 151, startPoint y: 91, endPoint x: 163, endPoint y: 144, distance: 53.9
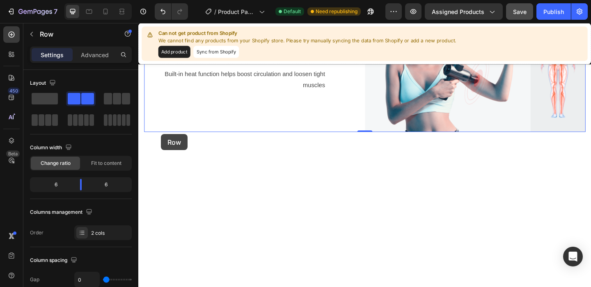
scroll to position [3706, 0]
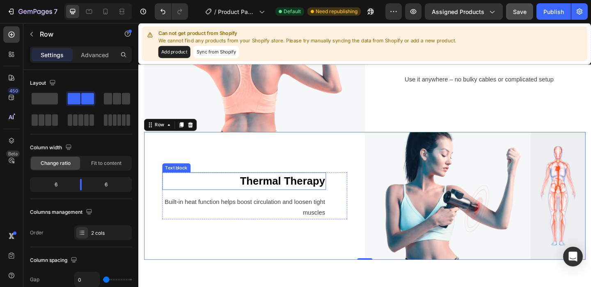
click at [290, 190] on strong "Thermal Therapy" at bounding box center [295, 194] width 93 height 13
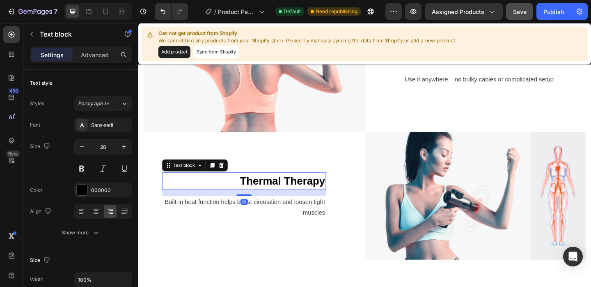
click at [290, 190] on strong "Thermal Therapy" at bounding box center [295, 194] width 93 height 13
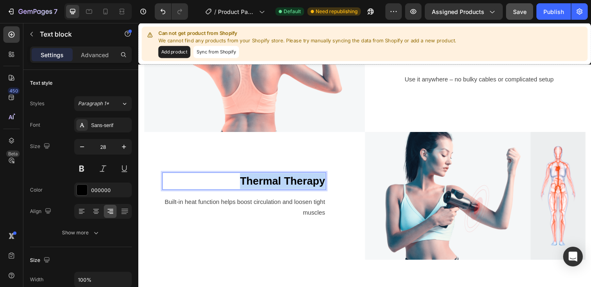
click at [290, 190] on strong "Thermal Therapy" at bounding box center [295, 194] width 93 height 13
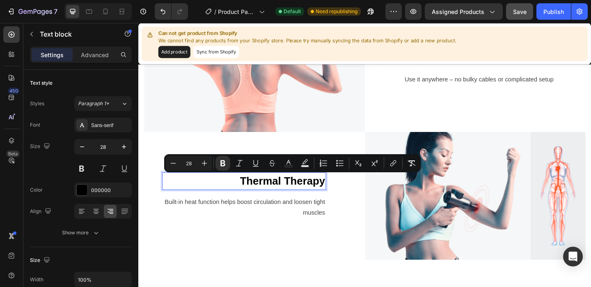
scroll to position [3689, 0]
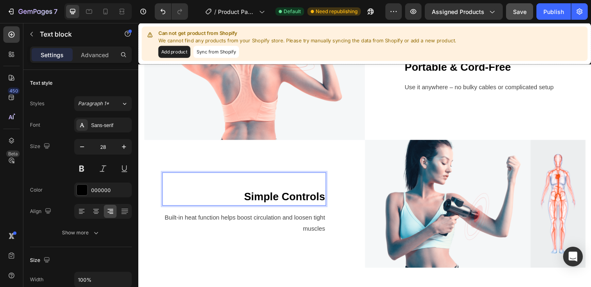
click at [250, 212] on p "Simple Controls" at bounding box center [253, 211] width 177 height 17
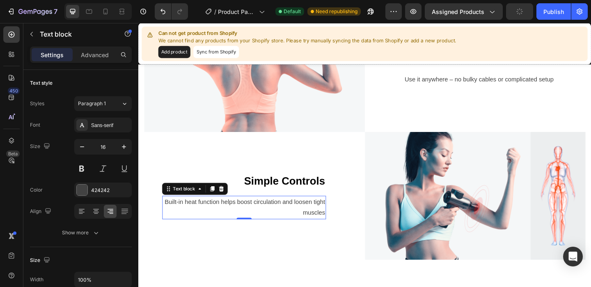
click at [300, 219] on p "Built-in heat function helps boost circulation and loosen tight muscles" at bounding box center [253, 224] width 177 height 24
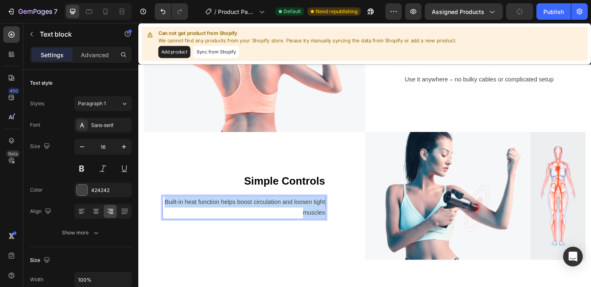
click at [300, 219] on p "Built-in heat function helps boost circulation and loosen tight muscles" at bounding box center [253, 224] width 177 height 24
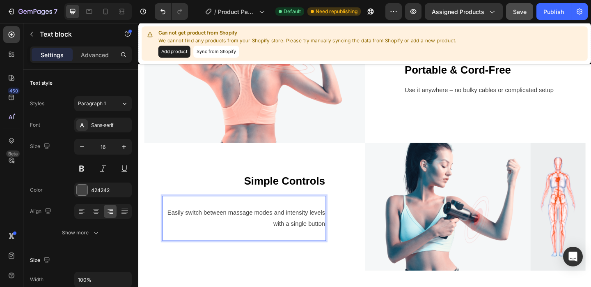
scroll to position [3700, 0]
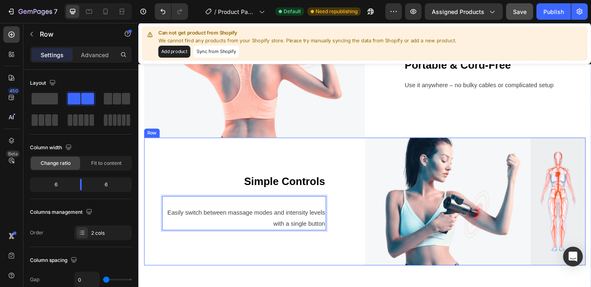
click at [163, 227] on div "Simple Controls Text block Easily switch between massage modes and intensity le…" at bounding box center [265, 216] width 240 height 139
click at [174, 228] on p "Easily switch between massage modes and intensity levels with a single button" at bounding box center [253, 235] width 177 height 24
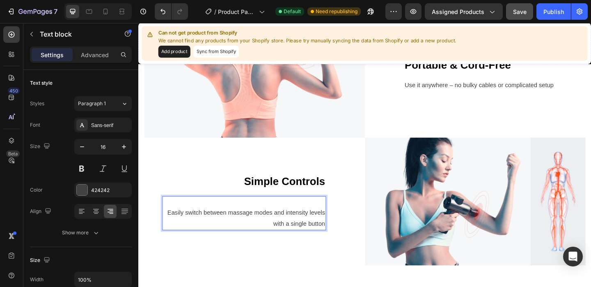
click at [168, 228] on p "Easily switch between massage modes and intensity levels with a single button" at bounding box center [253, 235] width 177 height 24
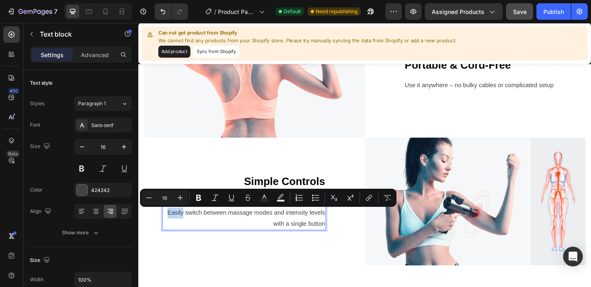
click at [168, 228] on p "Easily switch between massage modes and intensity levels with a single button" at bounding box center [253, 235] width 177 height 24
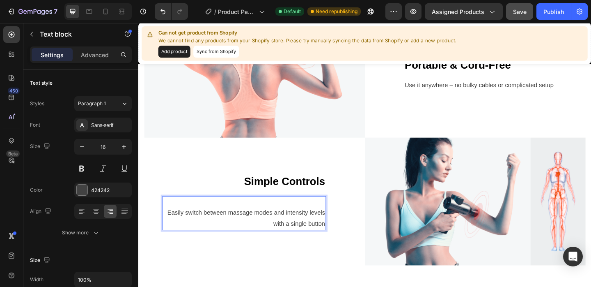
scroll to position [3706, 0]
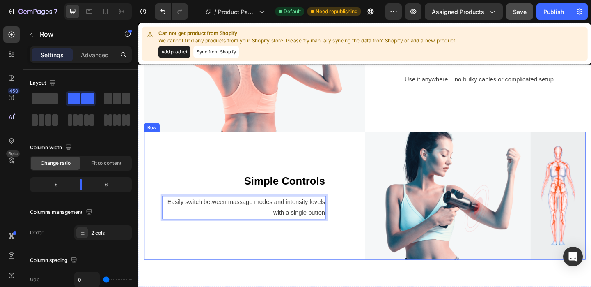
click at [335, 152] on div "Simple Controls Text block Easily switch between massage modes and intensity le…" at bounding box center [265, 210] width 240 height 139
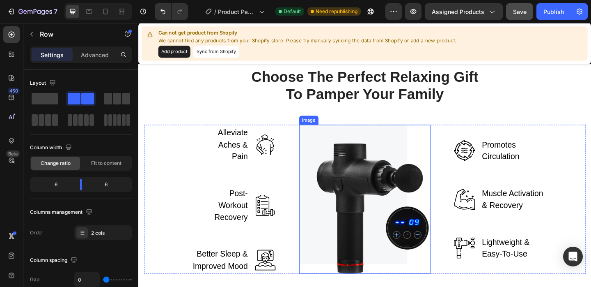
scroll to position [3922, 0]
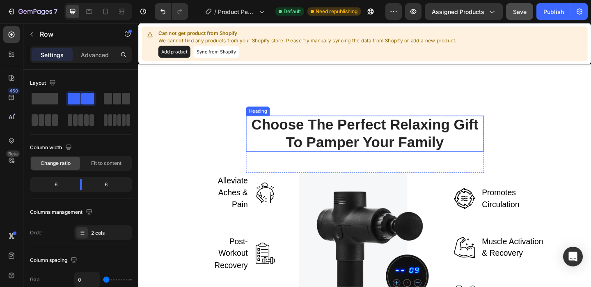
click at [352, 159] on p "Choose The Perfect Relaxing Gift To Pamper Your Family" at bounding box center [384, 142] width 257 height 37
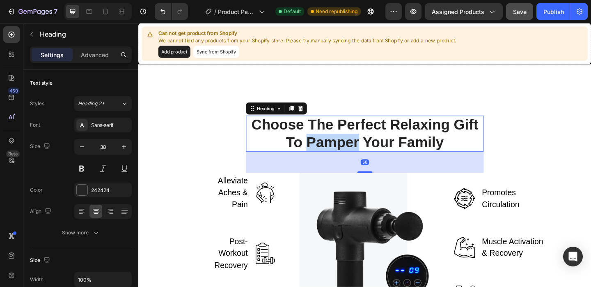
click at [352, 159] on p "Choose The Perfect Relaxing Gift To Pamper Your Family" at bounding box center [384, 142] width 257 height 37
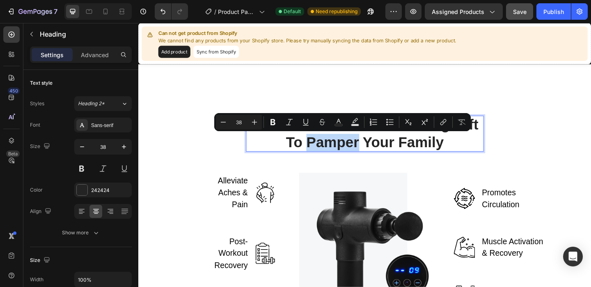
click at [352, 159] on p "Choose The Perfect Relaxing Gift To Pamper Your Family" at bounding box center [384, 142] width 257 height 37
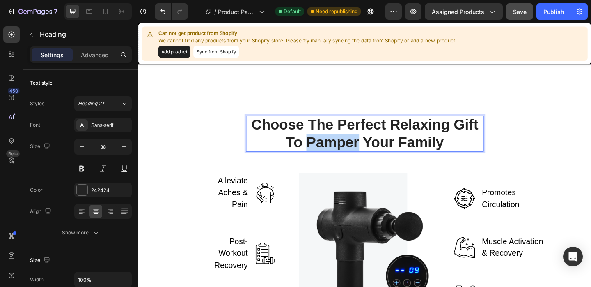
click at [352, 159] on p "Choose The Perfect Relaxing Gift To Pamper Your Family" at bounding box center [384, 142] width 257 height 37
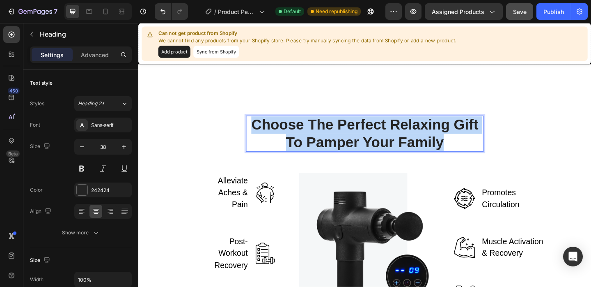
click at [352, 159] on p "Choose The Perfect Relaxing Gift To Pamper Your Family" at bounding box center [384, 142] width 257 height 37
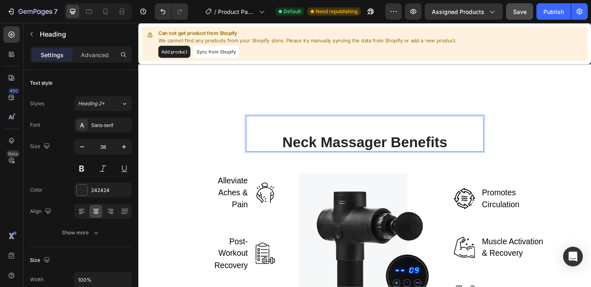
click at [287, 150] on p "Neck Massager Benefits" at bounding box center [384, 152] width 257 height 19
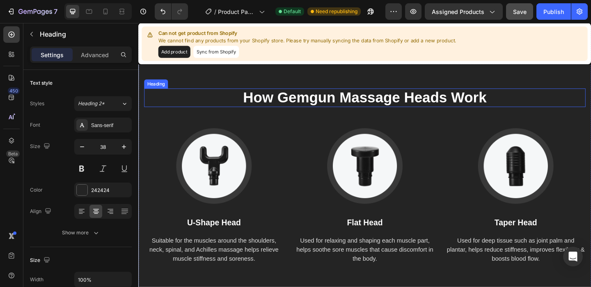
scroll to position [4184, 0]
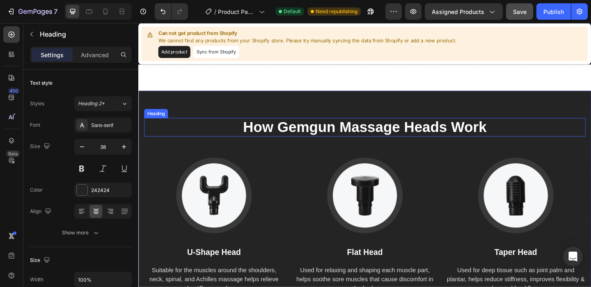
click at [326, 131] on p "How Gemgun Massage Heads Work" at bounding box center [384, 136] width 479 height 19
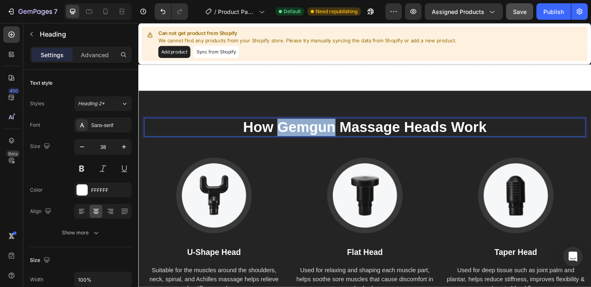
click at [326, 131] on p "How Gemgun Massage Heads Work" at bounding box center [384, 136] width 479 height 19
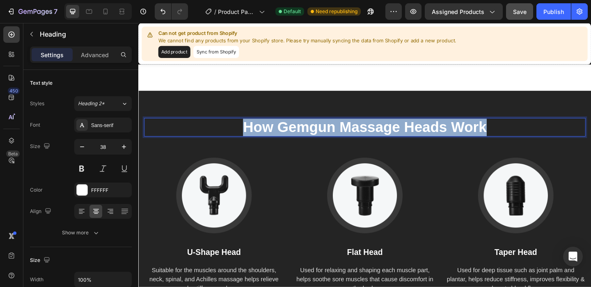
click at [326, 131] on p "How Gemgun Massage Heads Work" at bounding box center [384, 136] width 479 height 19
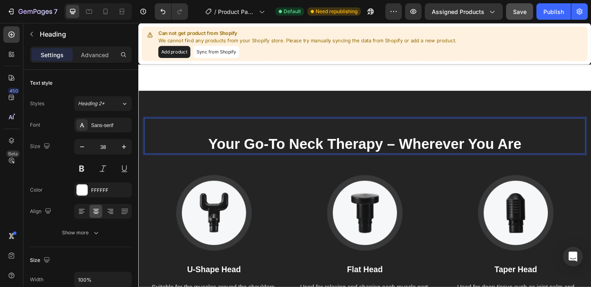
click at [208, 153] on p "Your Go-To Neck Therapy – Wherever You Are" at bounding box center [384, 154] width 479 height 19
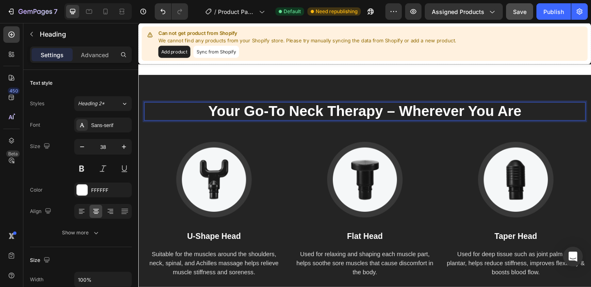
scroll to position [4239, 0]
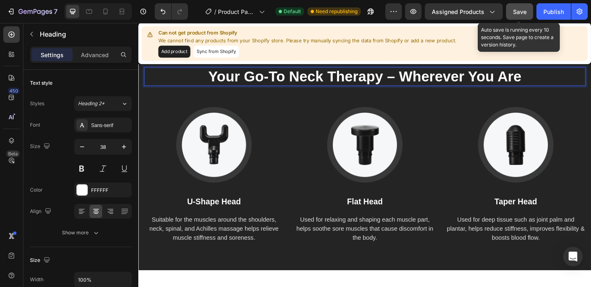
click at [524, 14] on span "Save" at bounding box center [520, 11] width 14 height 7
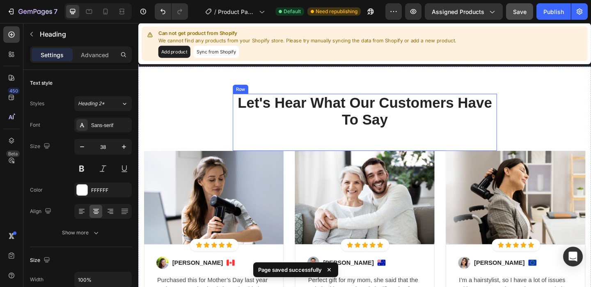
scroll to position [4458, 0]
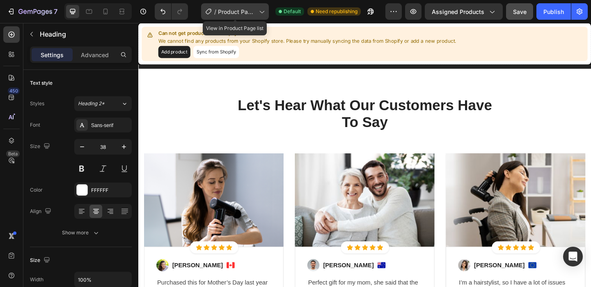
click at [264, 15] on icon at bounding box center [262, 11] width 8 height 8
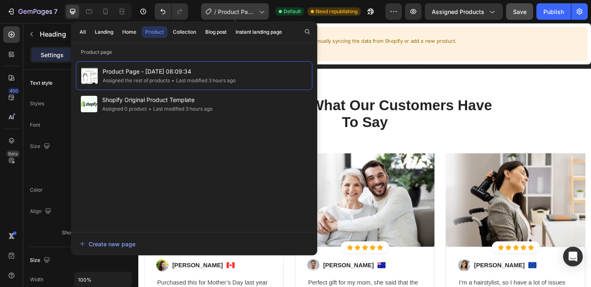
click at [264, 14] on icon at bounding box center [262, 11] width 8 height 8
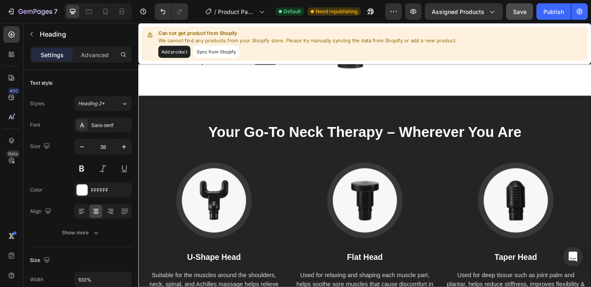
scroll to position [1631, 0]
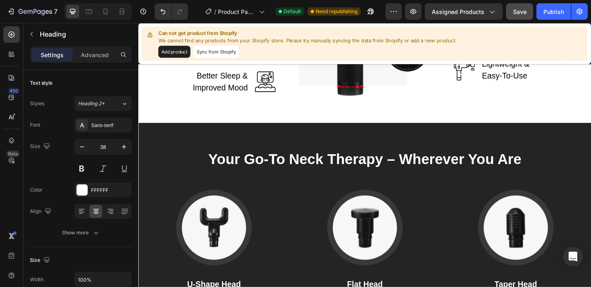
click at [314, 173] on strong "Your Go-To Neck Therapy – Wherever You Are" at bounding box center [384, 170] width 341 height 17
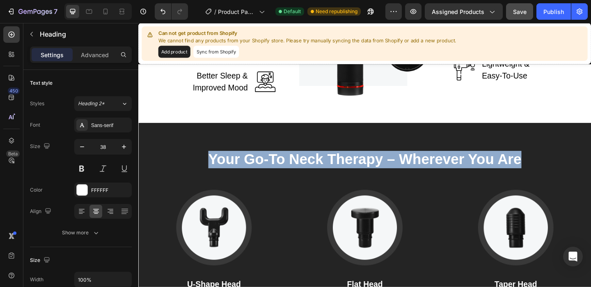
click at [314, 173] on strong "Your Go-To Neck Therapy – Wherever You Are" at bounding box center [384, 170] width 341 height 17
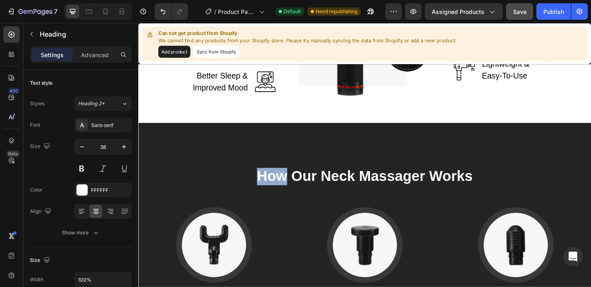
click at [270, 191] on strong "How Our Neck Massager Works" at bounding box center [384, 189] width 235 height 17
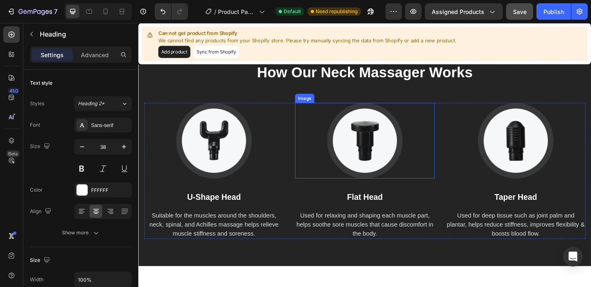
scroll to position [1726, 0]
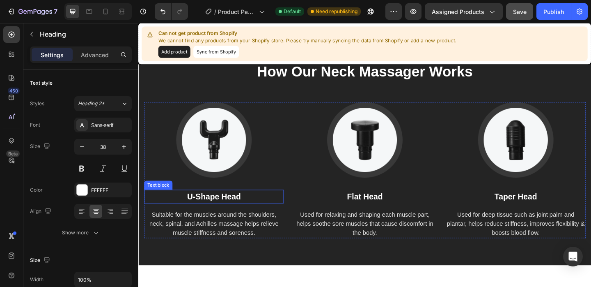
click at [221, 214] on p "U-Shape Head" at bounding box center [220, 211] width 150 height 13
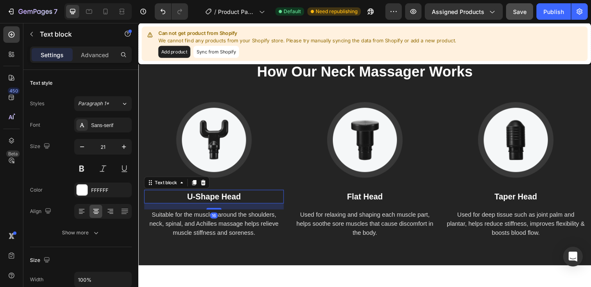
click at [221, 214] on p "U-Shape Head" at bounding box center [220, 211] width 150 height 13
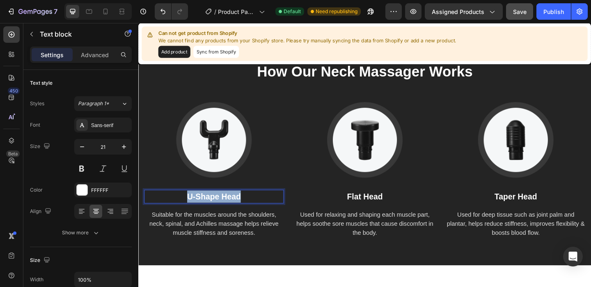
click at [221, 214] on p "U-Shape Head" at bounding box center [220, 211] width 150 height 13
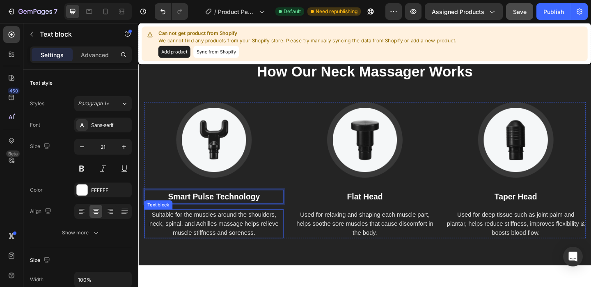
click at [219, 237] on p "Suitable for the muscles around the shoulders, neck, spinal, and Achilles massa…" at bounding box center [220, 241] width 150 height 30
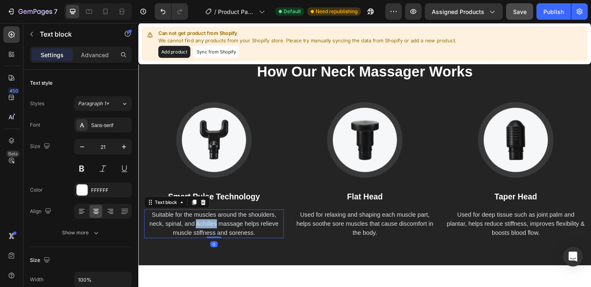
click at [219, 237] on p "Suitable for the muscles around the shoulders, neck, spinal, and Achilles massa…" at bounding box center [220, 241] width 150 height 30
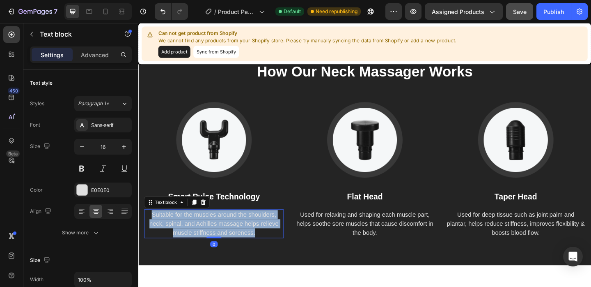
click at [219, 237] on p "Suitable for the muscles around the shoulders, neck, spinal, and Achilles massa…" at bounding box center [220, 241] width 150 height 30
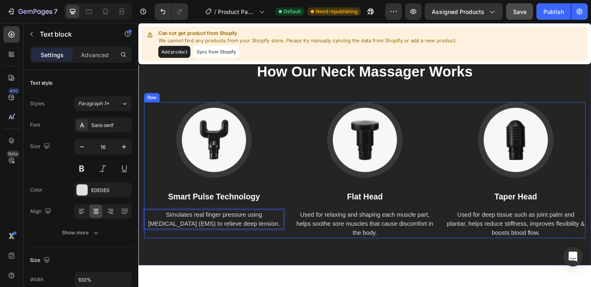
click at [374, 205] on p "Flat Head" at bounding box center [385, 211] width 150 height 13
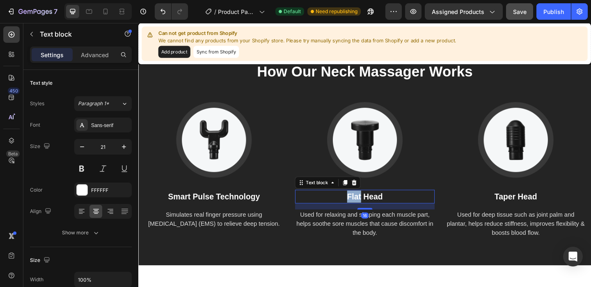
click at [374, 205] on p "Flat Head" at bounding box center [385, 211] width 150 height 13
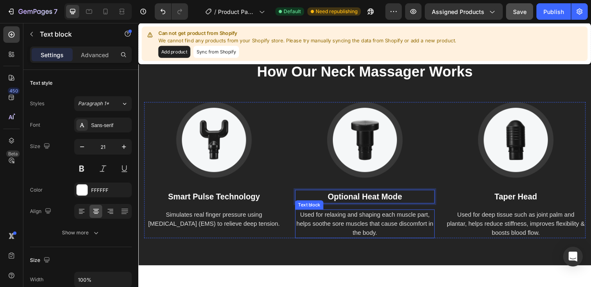
click at [414, 232] on p "Used for relaxing and shaping each muscle part, helps soothe sore muscles that …" at bounding box center [385, 241] width 150 height 30
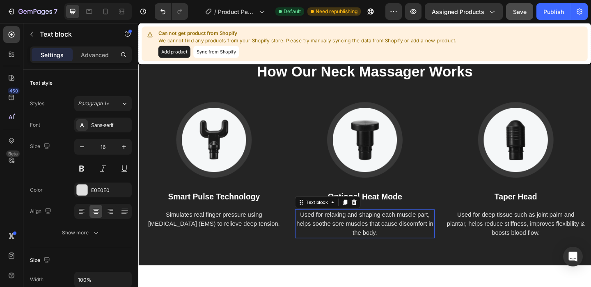
click at [414, 232] on p "Used for relaxing and shaping each muscle part, helps soothe sore muscles that …" at bounding box center [385, 241] width 150 height 30
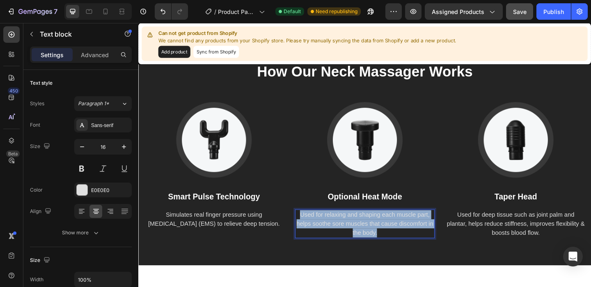
click at [414, 232] on p "Used for relaxing and shaping each muscle part, helps soothe sore muscles that …" at bounding box center [385, 241] width 150 height 30
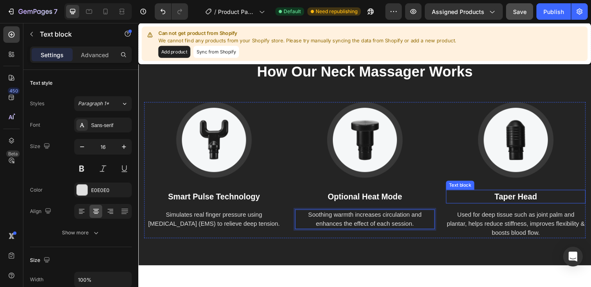
click at [540, 211] on p "Taper Head" at bounding box center [549, 211] width 150 height 13
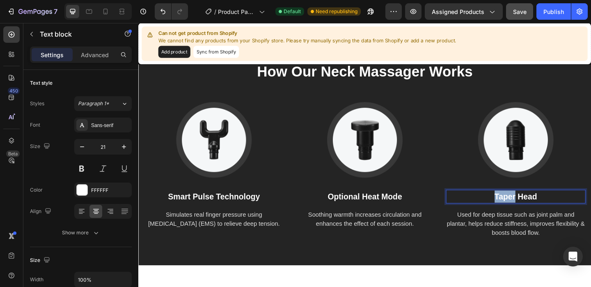
click at [540, 211] on p "Taper Head" at bounding box center [549, 211] width 150 height 13
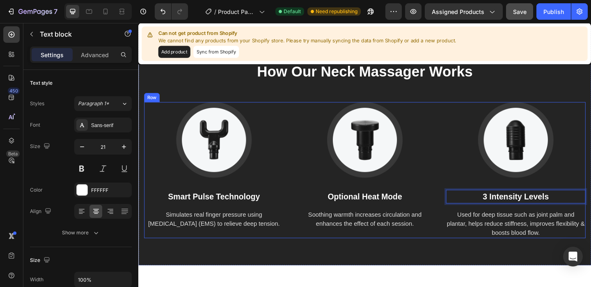
click at [531, 229] on p "Used for deep tissue such as joint palm and plantar, helps reduce stiffness, im…" at bounding box center [549, 241] width 150 height 30
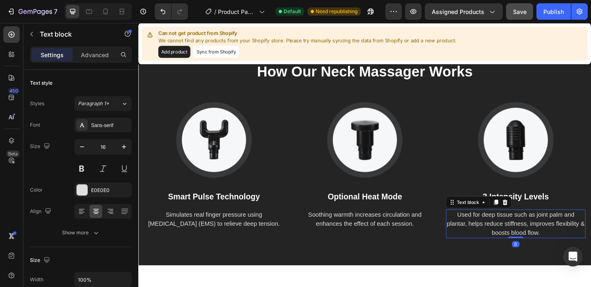
click at [531, 229] on p "Used for deep tissue such as joint palm and plantar, helps reduce stiffness, im…" at bounding box center [549, 241] width 150 height 30
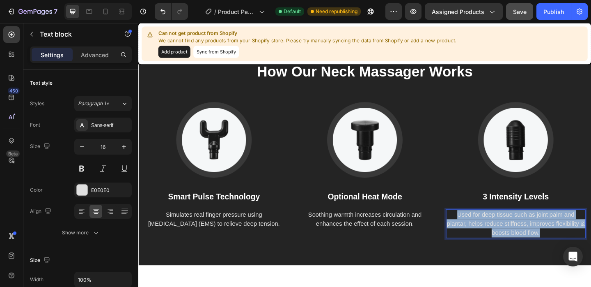
click at [531, 229] on p "Used for deep tissue such as joint palm and plantar, helps reduce stiffness, im…" at bounding box center [549, 241] width 150 height 30
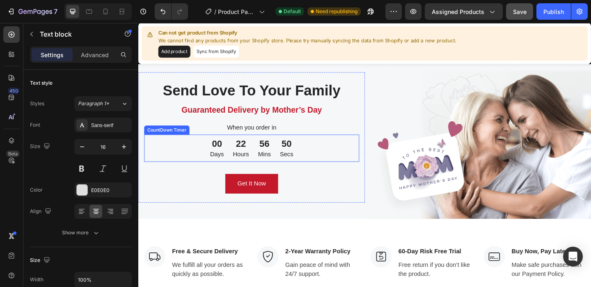
scroll to position [2275, 0]
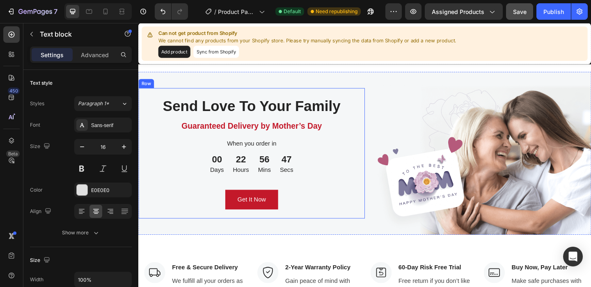
click at [381, 143] on div "Send Love To Your Family Heading Guaranteed Delivery by Mother’s Day Text block…" at bounding box center [261, 164] width 246 height 141
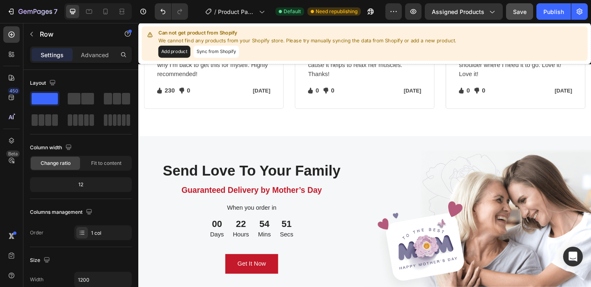
scroll to position [2278, 0]
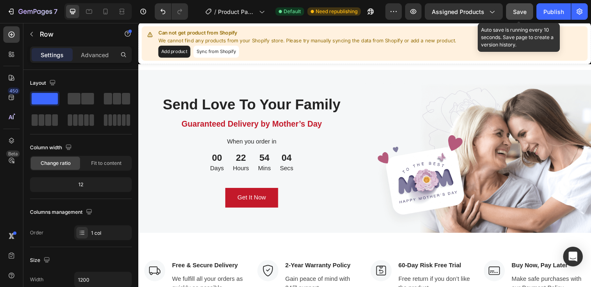
click at [521, 12] on span "Save" at bounding box center [520, 11] width 14 height 7
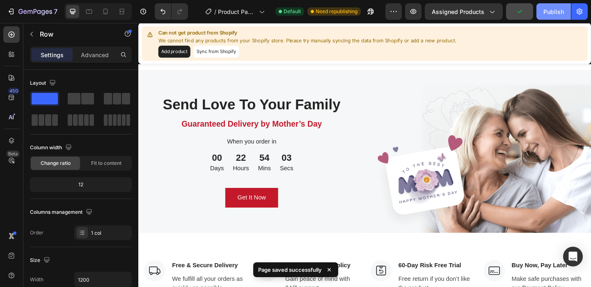
click at [546, 14] on div "Publish" at bounding box center [554, 11] width 21 height 9
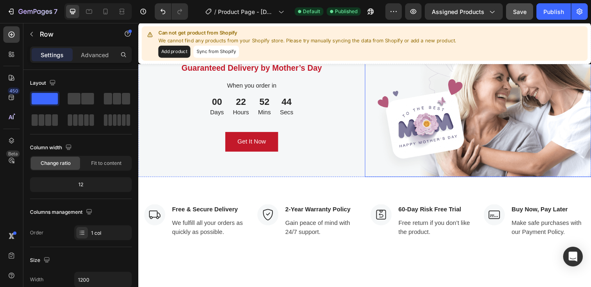
scroll to position [2262, 0]
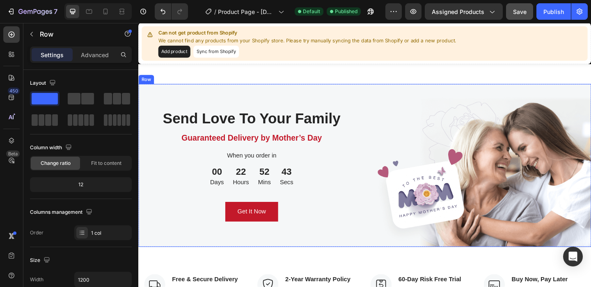
click at [369, 100] on div "Send Love To Your Family Heading Guaranteed Delivery by Mother’s Day Text block…" at bounding box center [261, 177] width 246 height 177
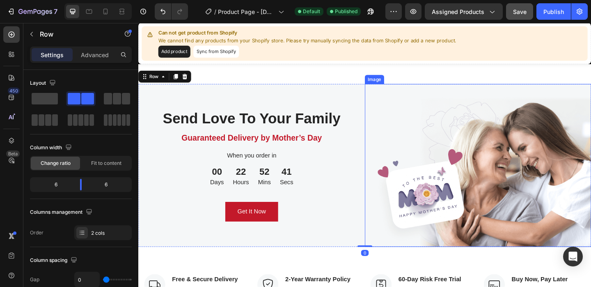
click at [411, 119] on img at bounding box center [508, 177] width 246 height 177
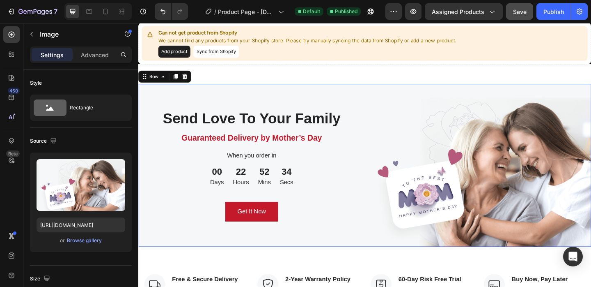
click at [354, 101] on div "Send Love To Your Family Heading Guaranteed Delivery by Mother’s Day Text block…" at bounding box center [261, 177] width 246 height 177
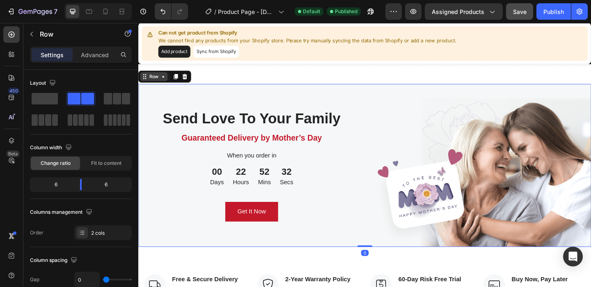
click at [166, 83] on icon at bounding box center [165, 81] width 7 height 7
click at [167, 84] on icon at bounding box center [165, 81] width 7 height 7
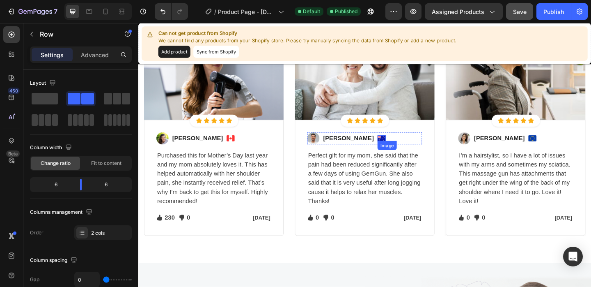
scroll to position [2093, 0]
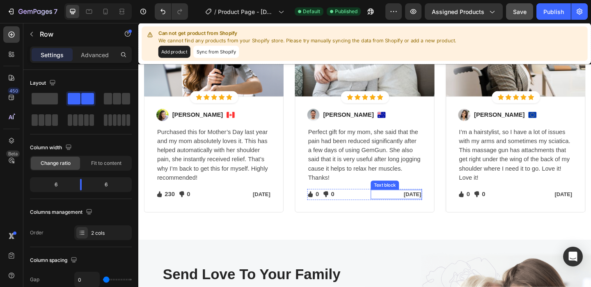
click at [431, 212] on p "[DATE]" at bounding box center [419, 209] width 54 height 9
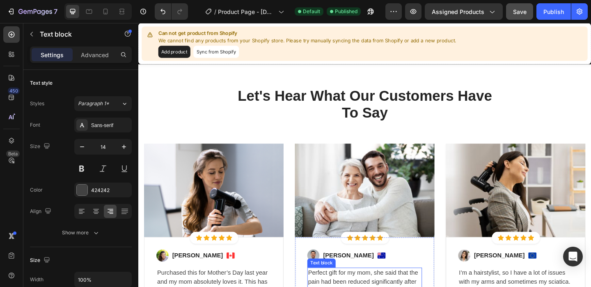
scroll to position [1946, 0]
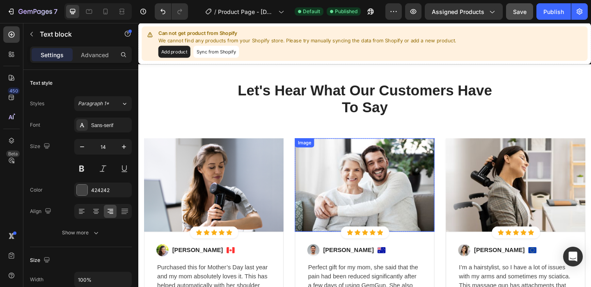
click at [402, 188] on img at bounding box center [385, 198] width 152 height 101
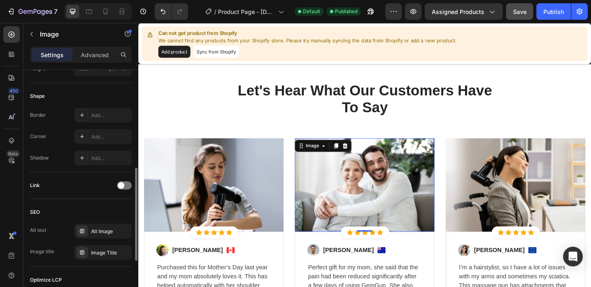
scroll to position [276, 0]
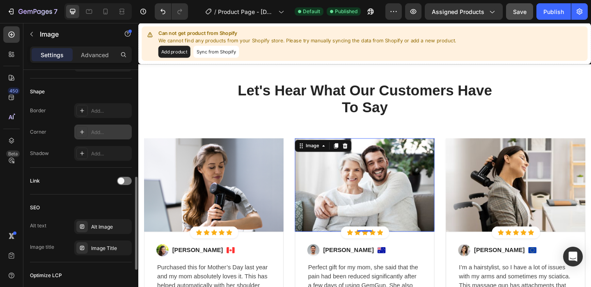
click at [82, 131] on icon at bounding box center [82, 132] width 7 height 7
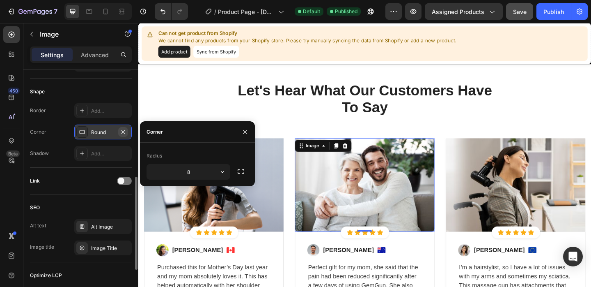
click at [126, 133] on icon "button" at bounding box center [123, 132] width 7 height 7
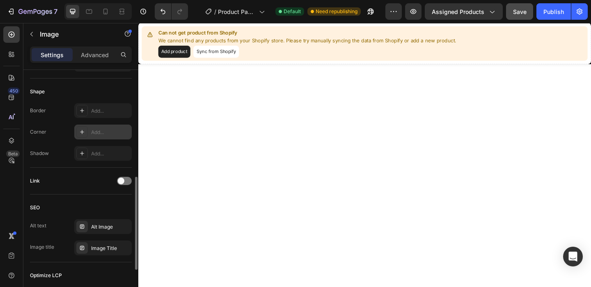
scroll to position [1483, 0]
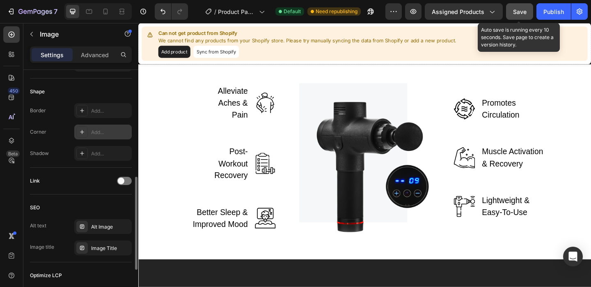
click at [521, 8] on span "Save" at bounding box center [520, 11] width 14 height 7
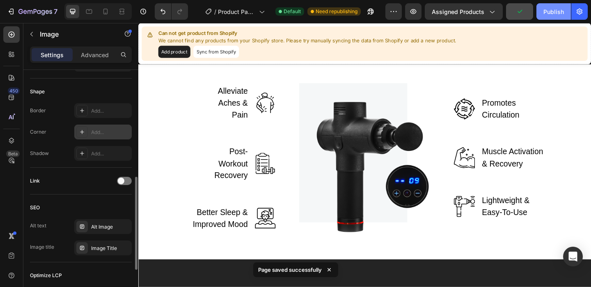
click at [561, 9] on div "Publish" at bounding box center [554, 11] width 21 height 9
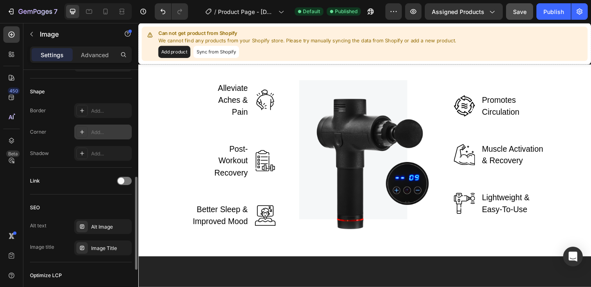
scroll to position [1449, 0]
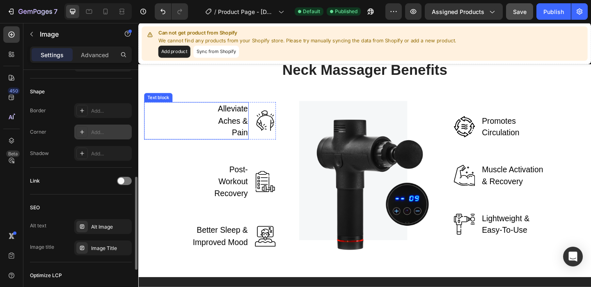
click at [244, 130] on p "Alleviate Aches & Pain" at bounding box center [232, 129] width 51 height 39
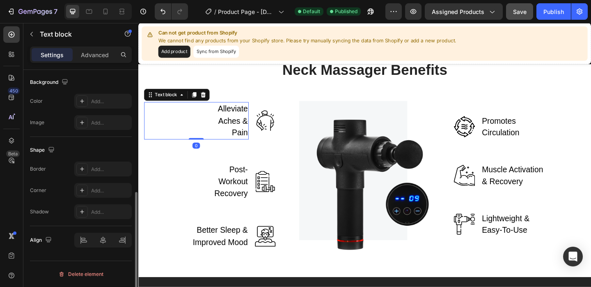
scroll to position [0, 0]
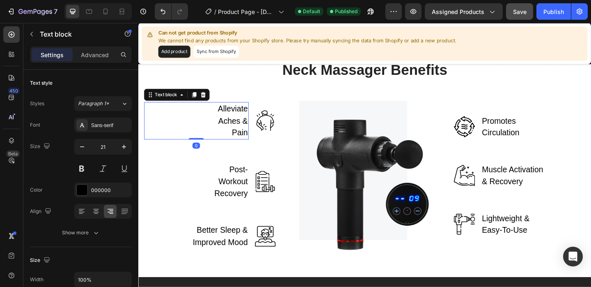
click at [244, 130] on p "Alleviate Aches & Pain" at bounding box center [232, 129] width 51 height 39
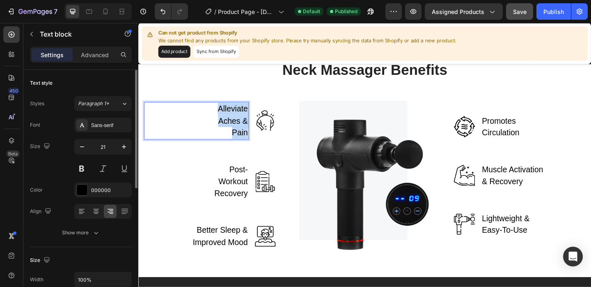
click at [244, 130] on p "Alleviate Aches & Pain" at bounding box center [232, 129] width 51 height 39
click at [219, 113] on p "🌡️ Soothing Heat Therapy" at bounding box center [232, 129] width 51 height 39
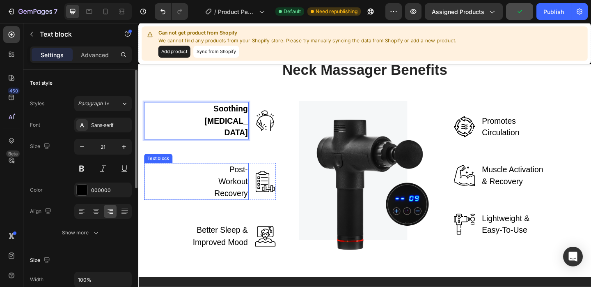
click at [242, 189] on p "Post-Workout Recovery" at bounding box center [232, 195] width 51 height 39
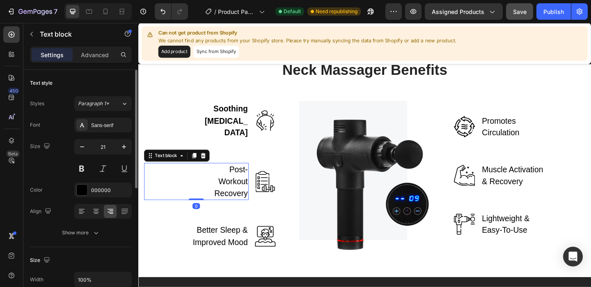
click at [242, 189] on p "Post-Workout Recovery" at bounding box center [232, 195] width 51 height 39
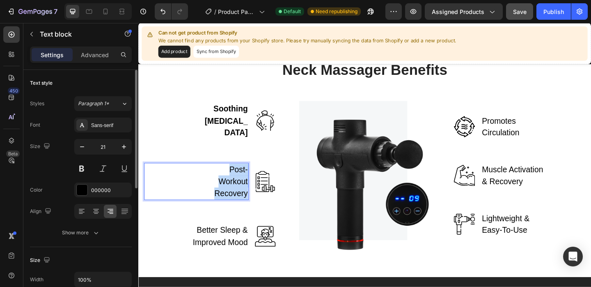
click at [242, 189] on p "Post-Workout Recovery" at bounding box center [232, 195] width 51 height 39
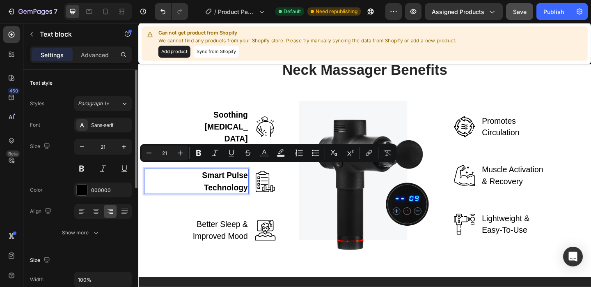
scroll to position [1455, 0]
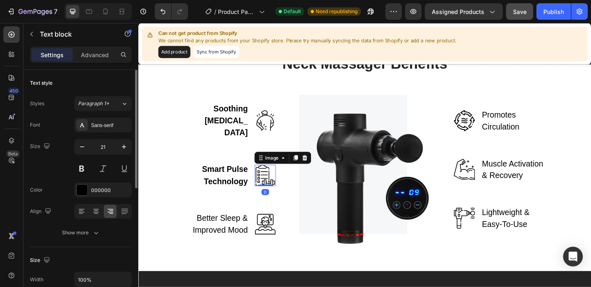
click at [272, 190] on img at bounding box center [276, 188] width 23 height 23
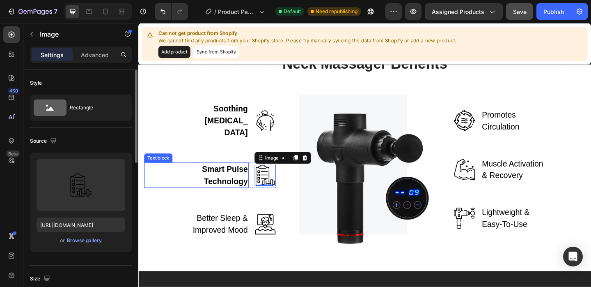
click at [248, 195] on strong "Smart Pulse Technology" at bounding box center [232, 188] width 50 height 23
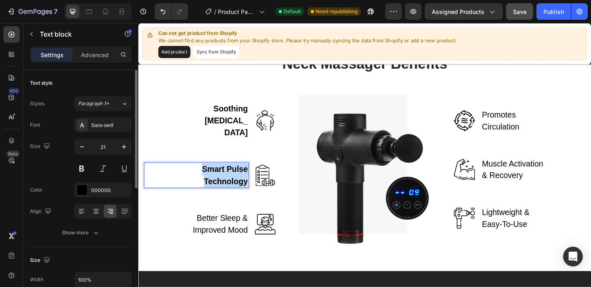
click at [248, 195] on strong "Smart Pulse Technology" at bounding box center [232, 188] width 50 height 23
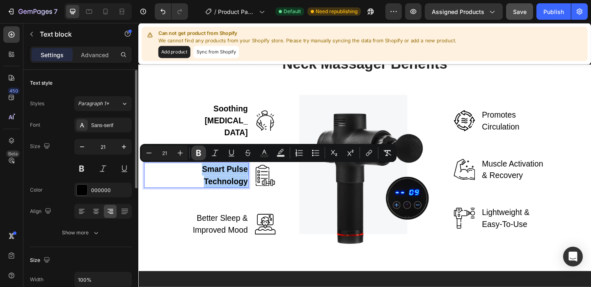
click at [201, 152] on icon "Editor contextual toolbar" at bounding box center [199, 153] width 8 height 8
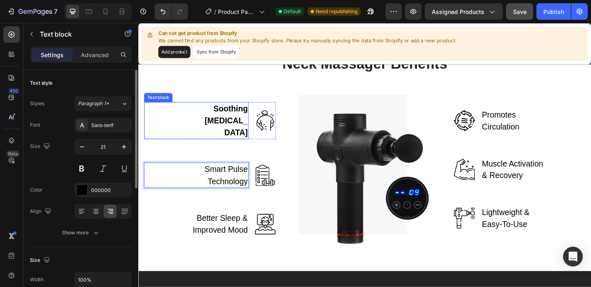
click at [240, 131] on strong "Soothing [MEDICAL_DATA]" at bounding box center [233, 128] width 47 height 35
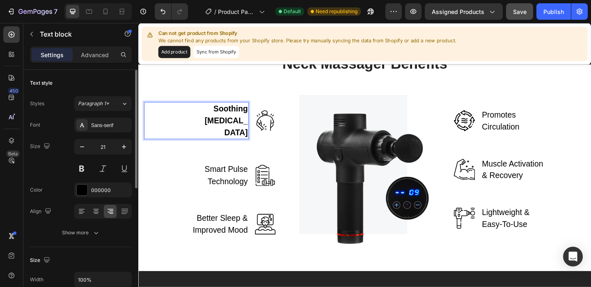
click at [240, 131] on strong "Soothing [MEDICAL_DATA]" at bounding box center [233, 128] width 47 height 35
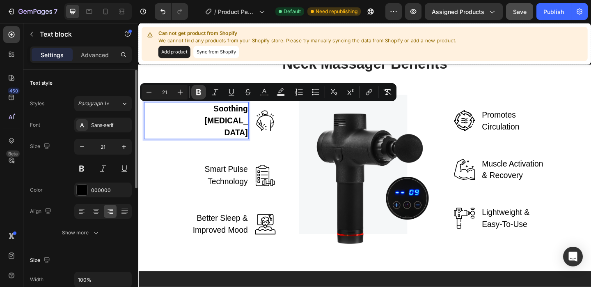
click at [201, 95] on icon "Editor contextual toolbar" at bounding box center [199, 92] width 8 height 8
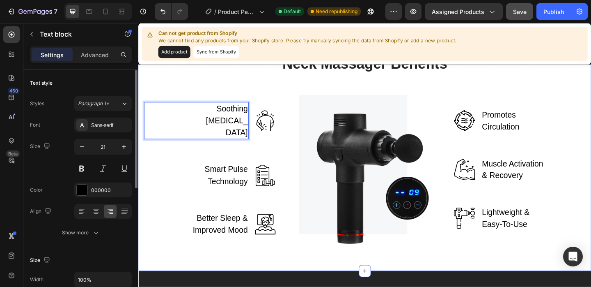
click at [222, 248] on p "Better Sleep & Improved Mood" at bounding box center [224, 241] width 67 height 26
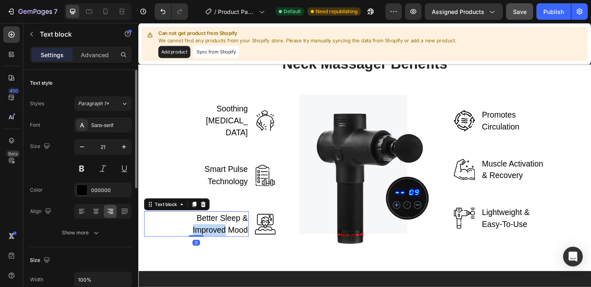
click at [222, 248] on p "Better Sleep & Improved Mood" at bounding box center [224, 241] width 67 height 26
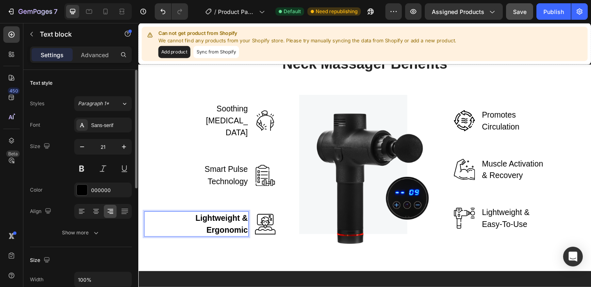
click at [215, 246] on strong "Lightweight & Ergonomic" at bounding box center [228, 241] width 57 height 23
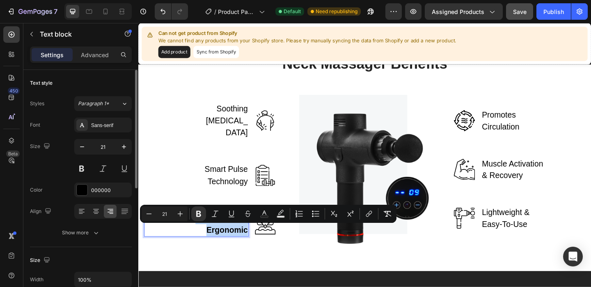
click at [215, 246] on strong "Lightweight & Ergonomic" at bounding box center [228, 241] width 57 height 23
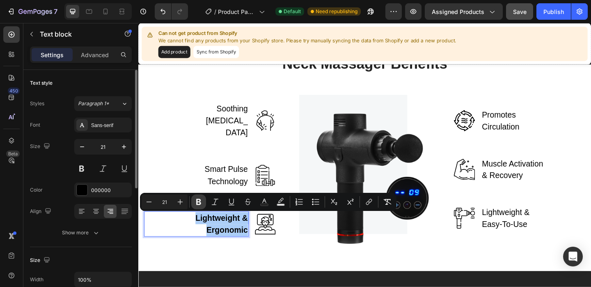
click at [199, 202] on icon "Editor contextual toolbar" at bounding box center [198, 202] width 5 height 6
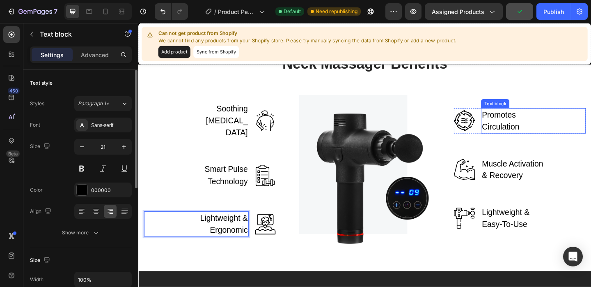
click at [523, 131] on p "Promotes Circulation" at bounding box center [547, 129] width 71 height 26
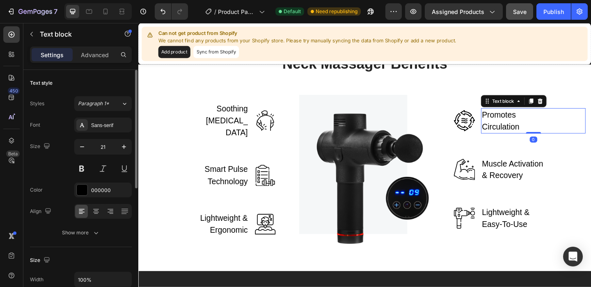
click at [523, 131] on p "Promotes Circulation" at bounding box center [547, 129] width 71 height 26
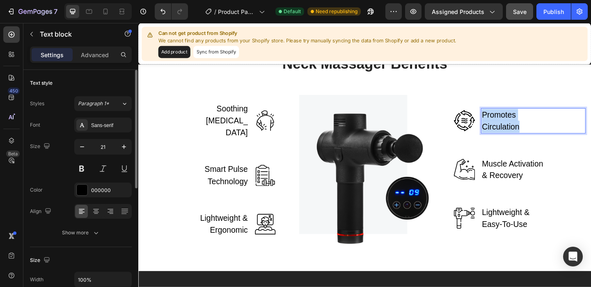
click at [523, 131] on p "Promotes Circulation" at bounding box center [547, 129] width 71 height 26
click at [524, 136] on strong "USB Rechargeable" at bounding box center [540, 129] width 57 height 23
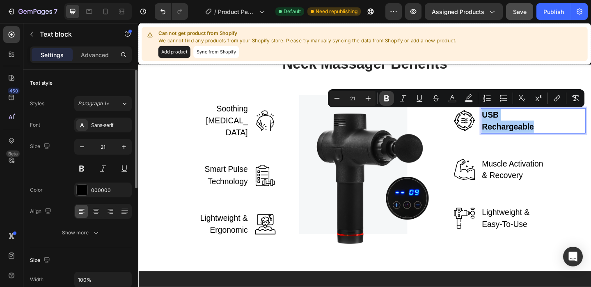
click at [386, 101] on icon "Editor contextual toolbar" at bounding box center [386, 98] width 5 height 6
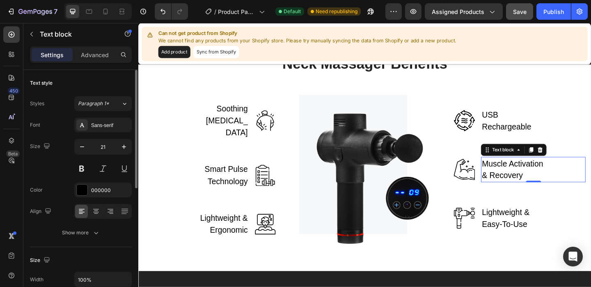
click at [539, 183] on p "Muscle Activation & Recovery" at bounding box center [547, 182] width 71 height 26
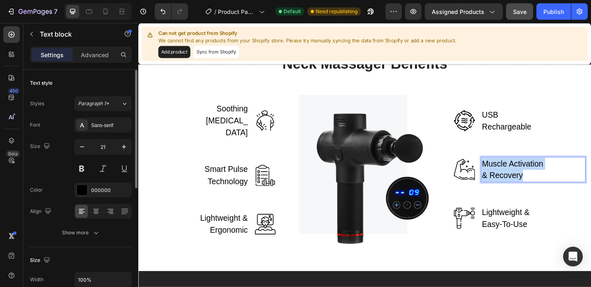
click at [539, 183] on p "Muscle Activation & Recovery" at bounding box center [547, 182] width 71 height 26
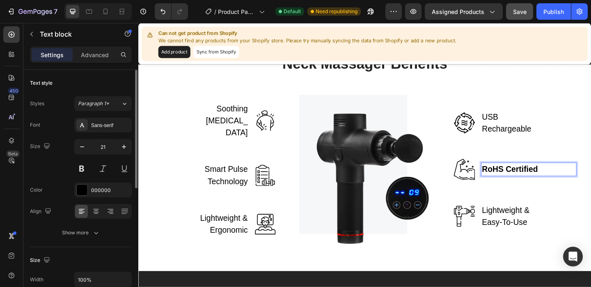
click at [529, 184] on strong "RoHS Certified" at bounding box center [542, 181] width 61 height 9
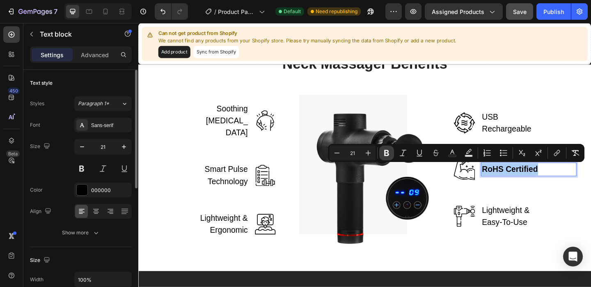
click at [386, 154] on icon "Editor contextual toolbar" at bounding box center [387, 153] width 8 height 8
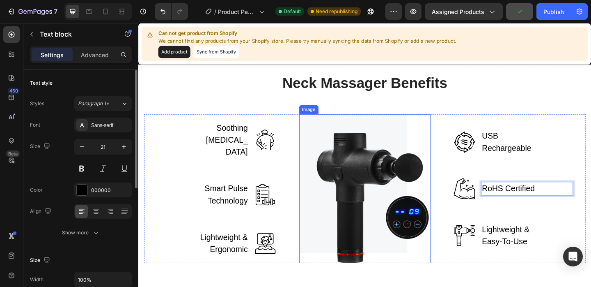
scroll to position [1437, 0]
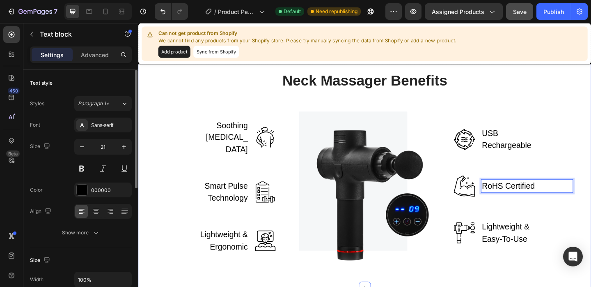
click at [525, 78] on div "Neck Massager Benefits Heading Row Soothing Heat Therapy Text block Image Row S…" at bounding box center [385, 178] width 481 height 205
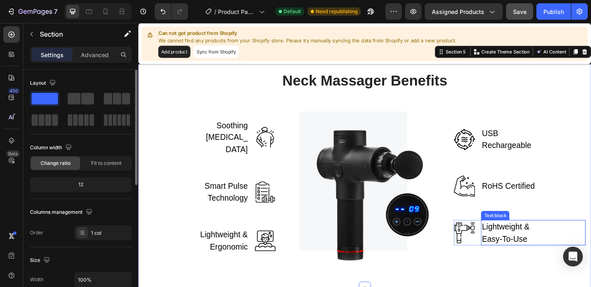
click at [528, 255] on p "Lightweight & Easy-To-Use" at bounding box center [547, 251] width 71 height 26
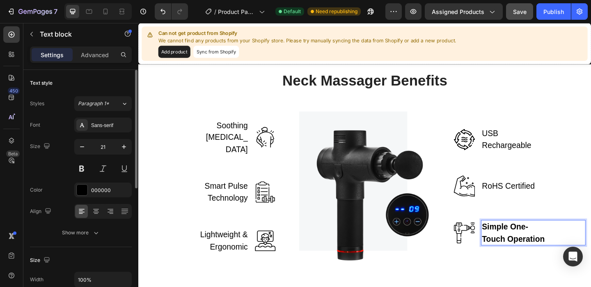
click at [527, 255] on strong "Simple One-Touch Operation" at bounding box center [546, 250] width 68 height 23
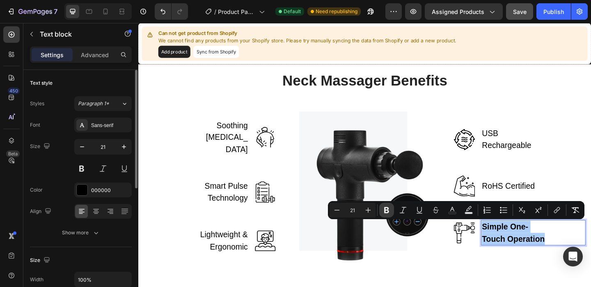
click at [386, 210] on icon "Editor contextual toolbar" at bounding box center [387, 210] width 8 height 8
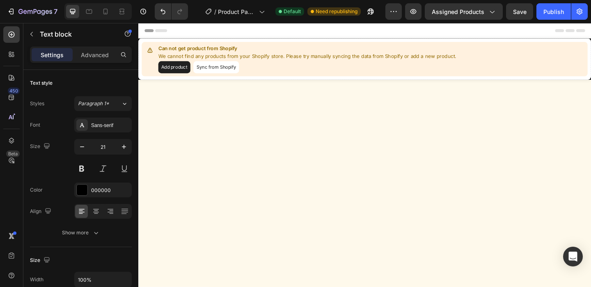
scroll to position [1437, 0]
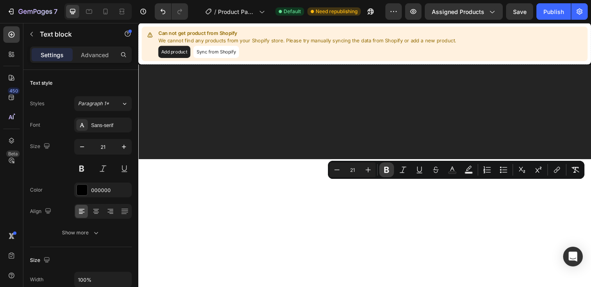
click at [387, 170] on icon "Editor contextual toolbar" at bounding box center [387, 170] width 8 height 8
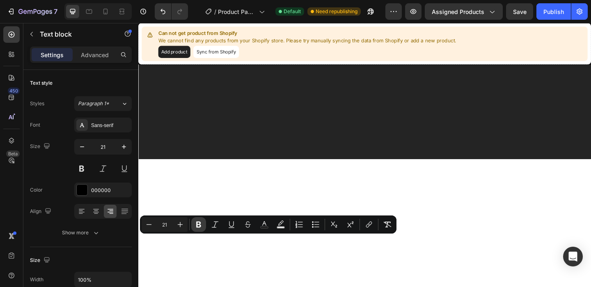
click at [199, 221] on icon "Editor contextual toolbar" at bounding box center [198, 224] width 5 height 6
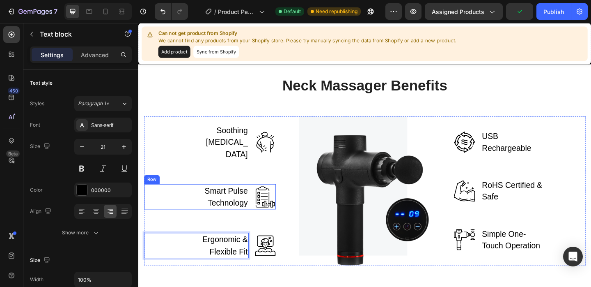
scroll to position [1537, 0]
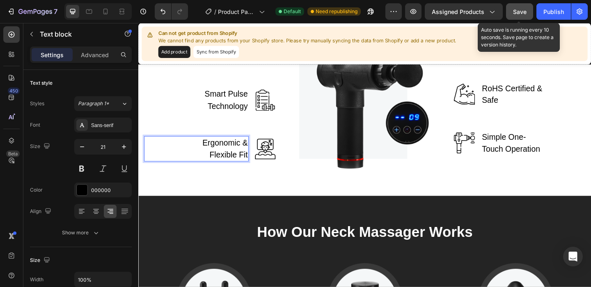
click at [519, 15] on div "Save" at bounding box center [520, 11] width 14 height 9
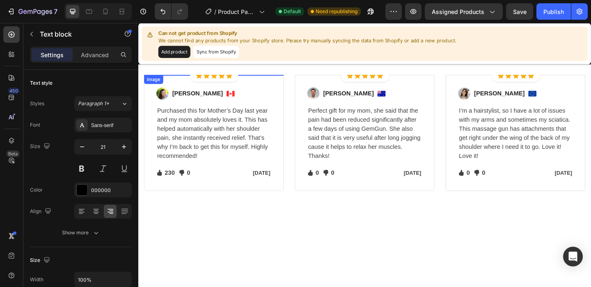
scroll to position [1998, 0]
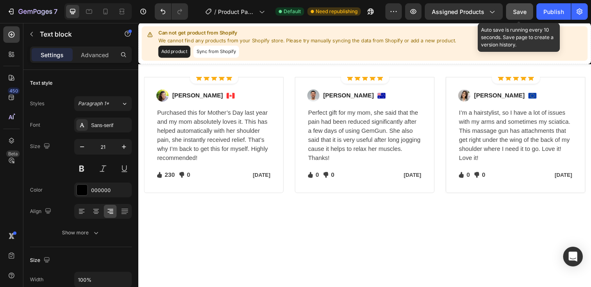
click at [517, 16] on button "Save" at bounding box center [519, 11] width 27 height 16
